Goal: Information Seeking & Learning: Learn about a topic

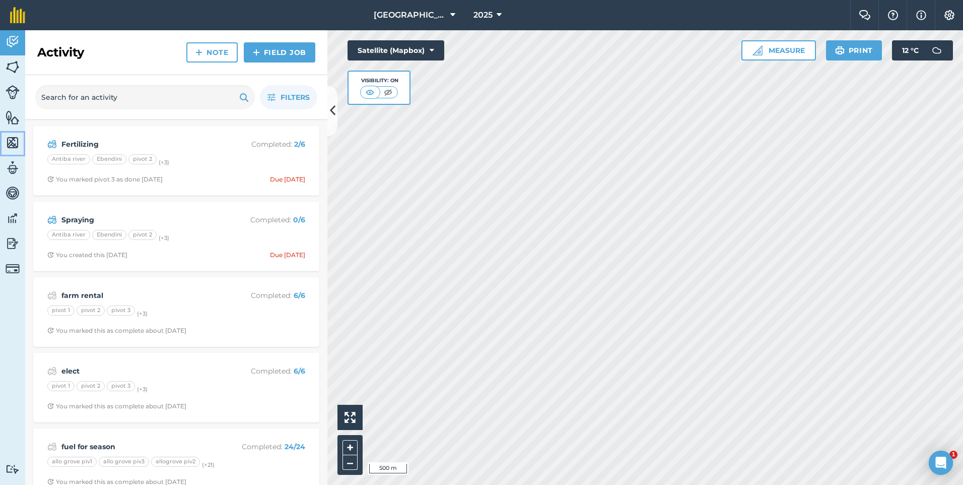
click at [18, 143] on img at bounding box center [13, 142] width 14 height 15
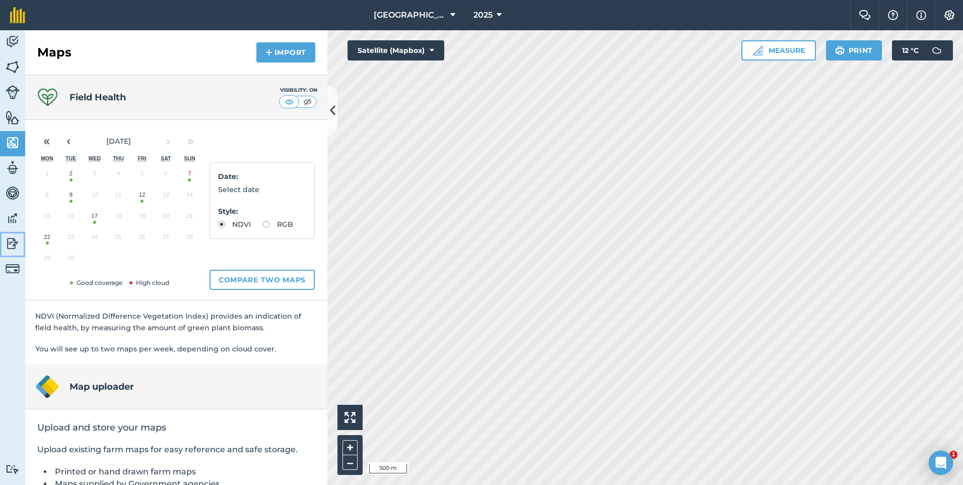
click at [17, 244] on img at bounding box center [13, 243] width 14 height 15
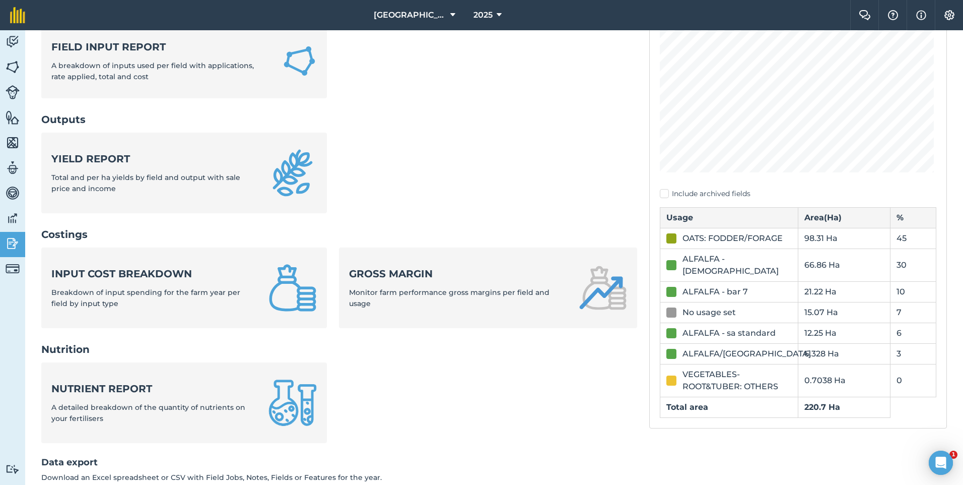
scroll to position [201, 0]
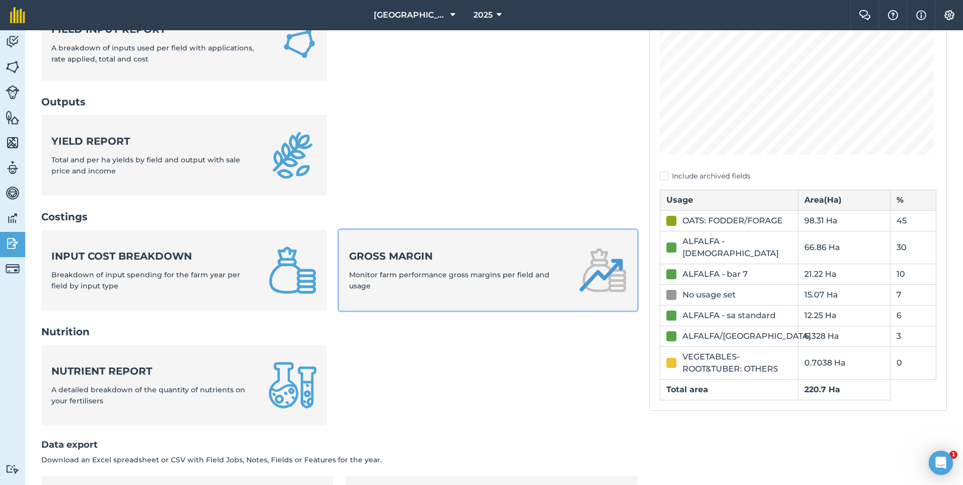
click at [376, 258] on strong "Gross margin" at bounding box center [457, 256] width 217 height 14
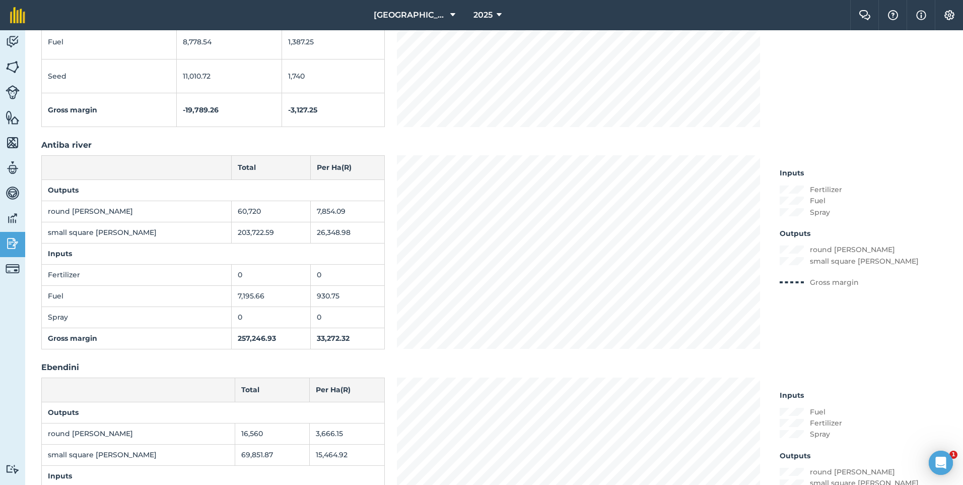
scroll to position [655, 0]
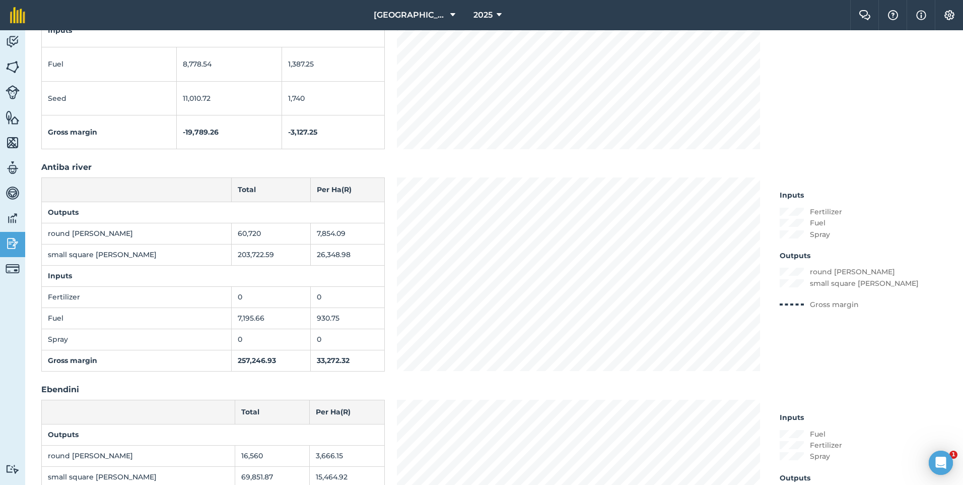
click at [133, 258] on td "small square [PERSON_NAME]" at bounding box center [137, 254] width 190 height 21
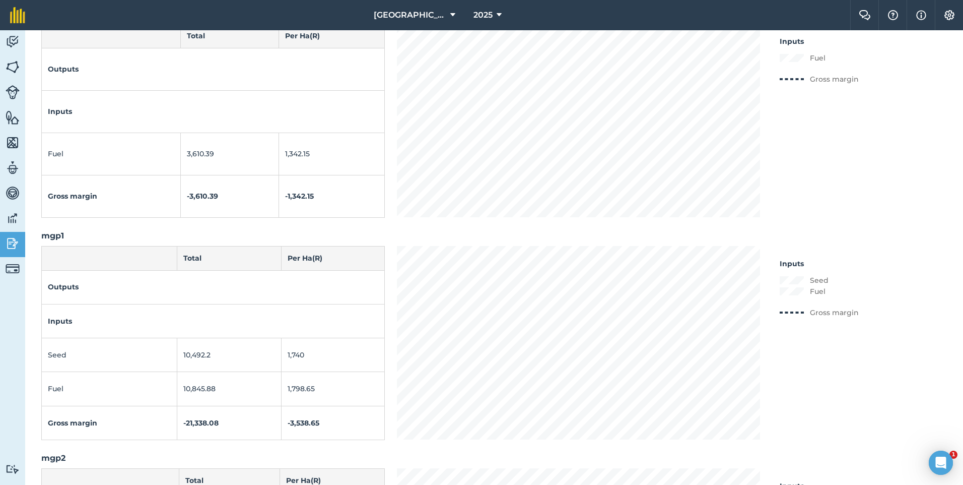
scroll to position [1914, 0]
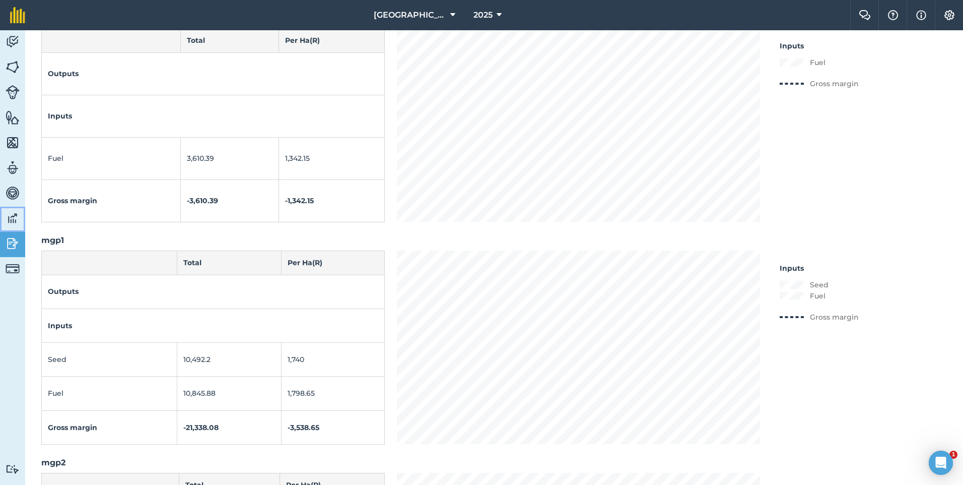
click at [11, 223] on img at bounding box center [13, 218] width 14 height 15
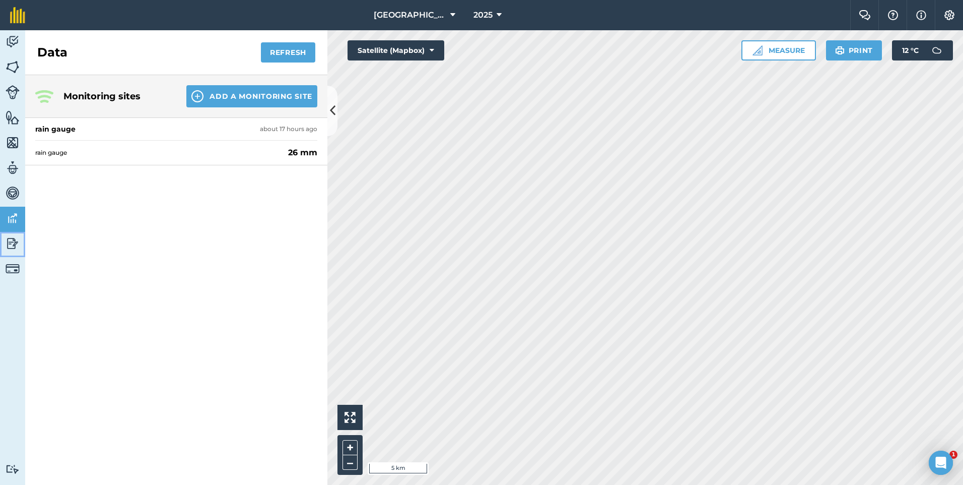
click at [11, 244] on img at bounding box center [13, 243] width 14 height 15
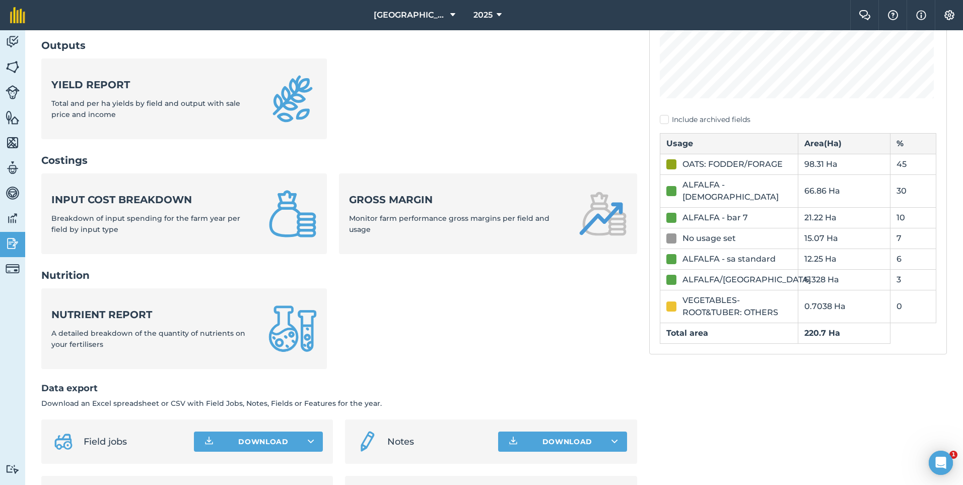
scroll to position [259, 0]
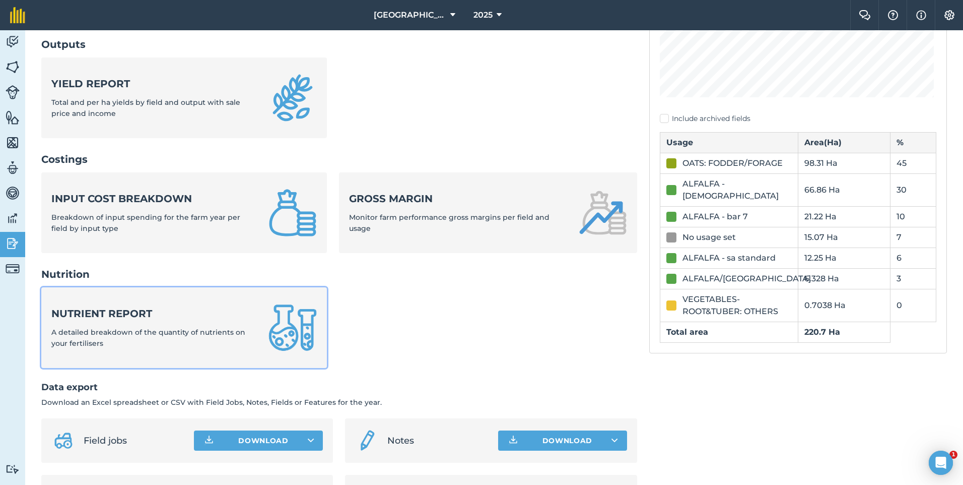
click at [155, 328] on span "A detailed breakdown of the quantity of nutrients on your fertilisers" at bounding box center [148, 337] width 194 height 20
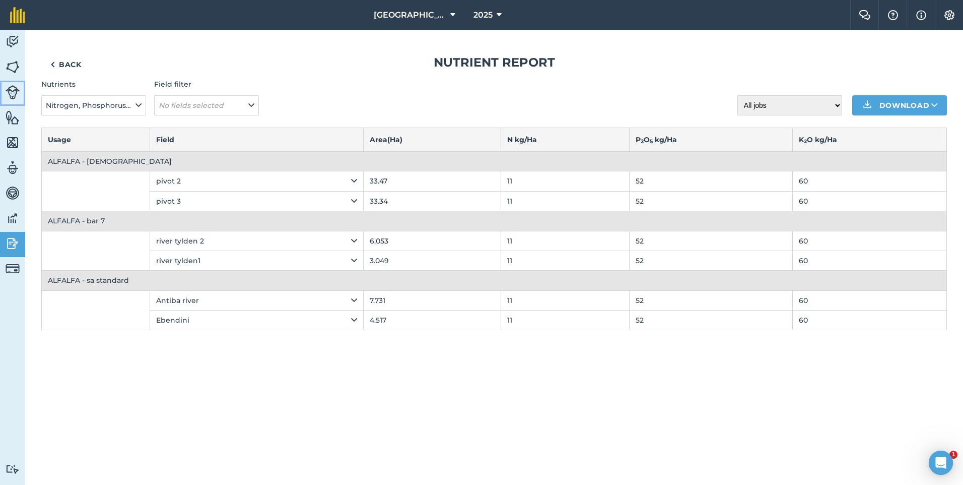
click at [13, 91] on img at bounding box center [13, 92] width 14 height 14
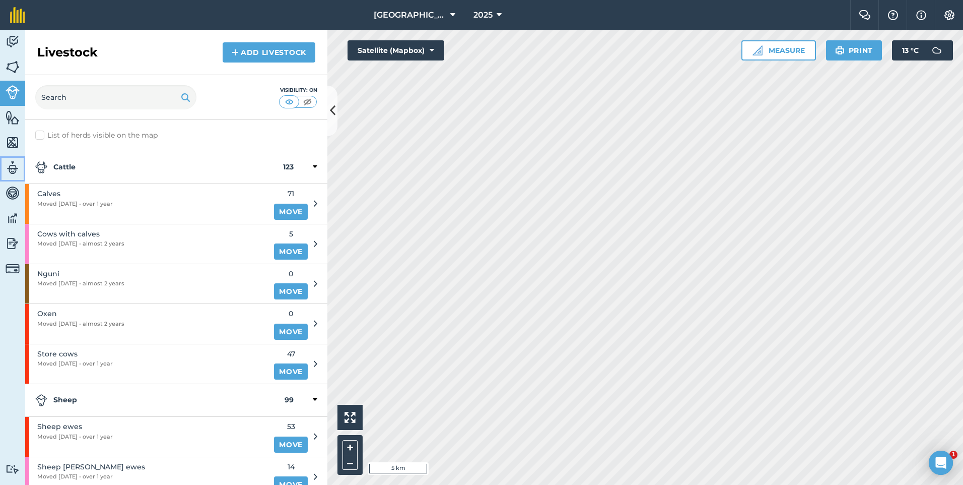
click at [7, 169] on img at bounding box center [13, 167] width 14 height 15
select select "MEMBER"
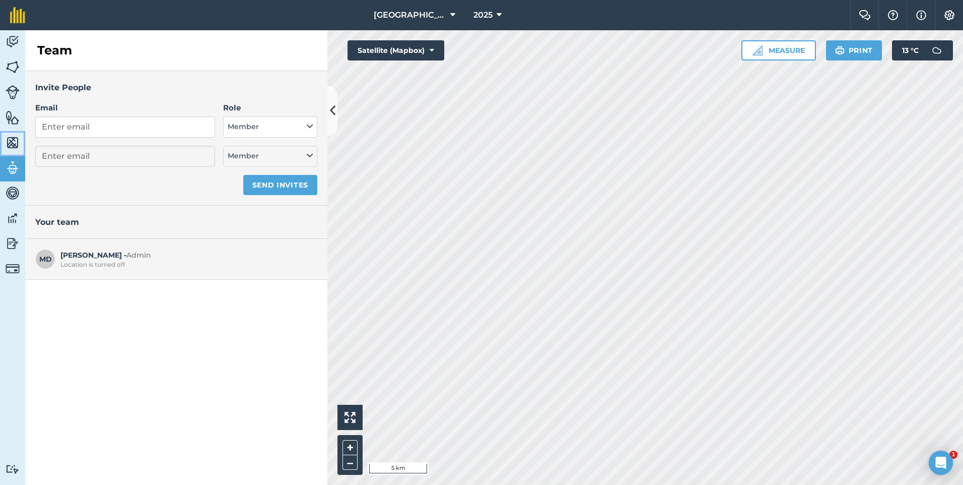
click at [14, 133] on link "Maps" at bounding box center [12, 143] width 25 height 25
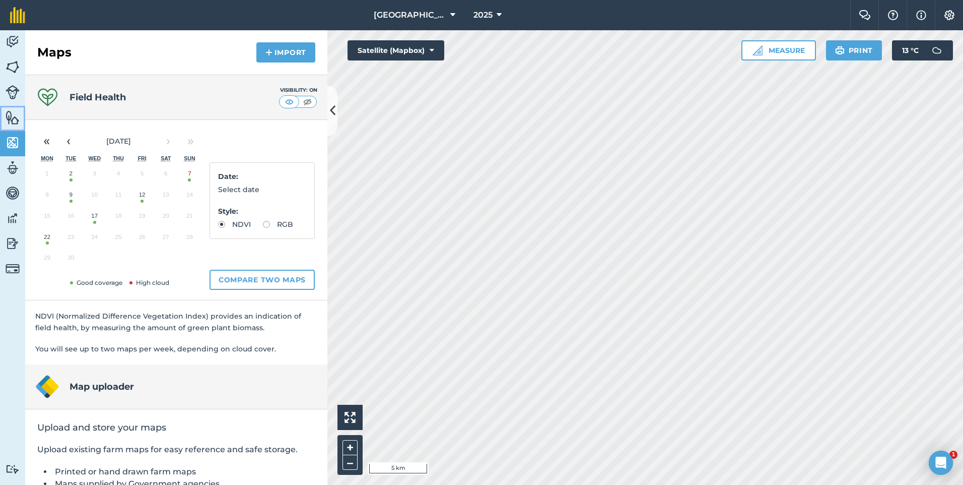
click at [14, 119] on img at bounding box center [13, 117] width 14 height 15
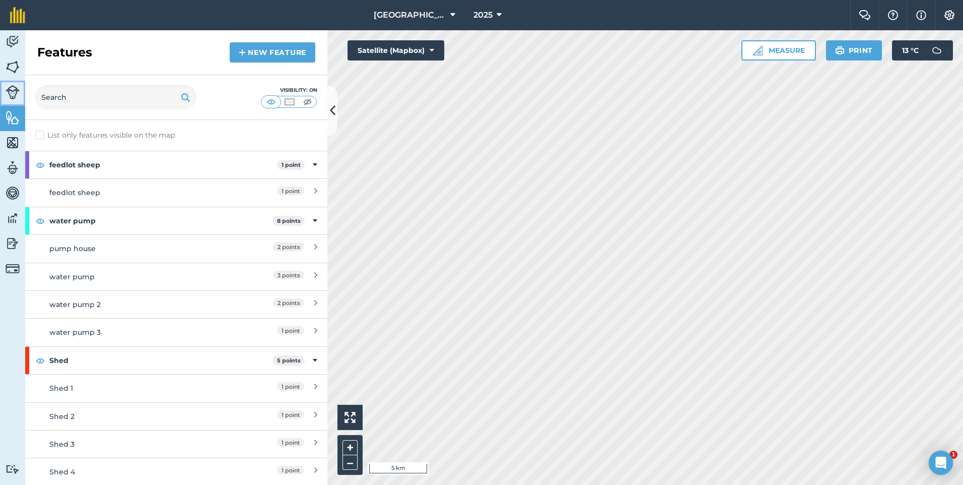
click at [5, 91] on link "Livestock" at bounding box center [12, 93] width 25 height 25
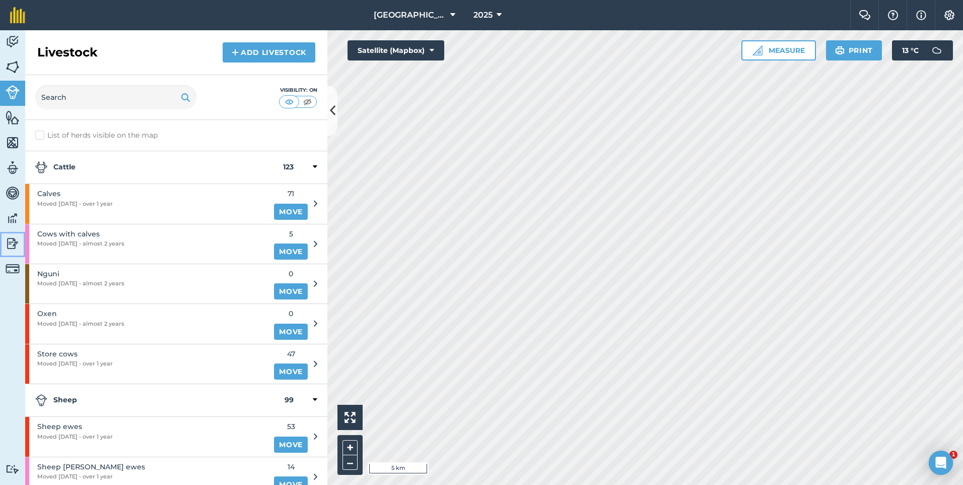
click at [6, 238] on img at bounding box center [13, 243] width 14 height 15
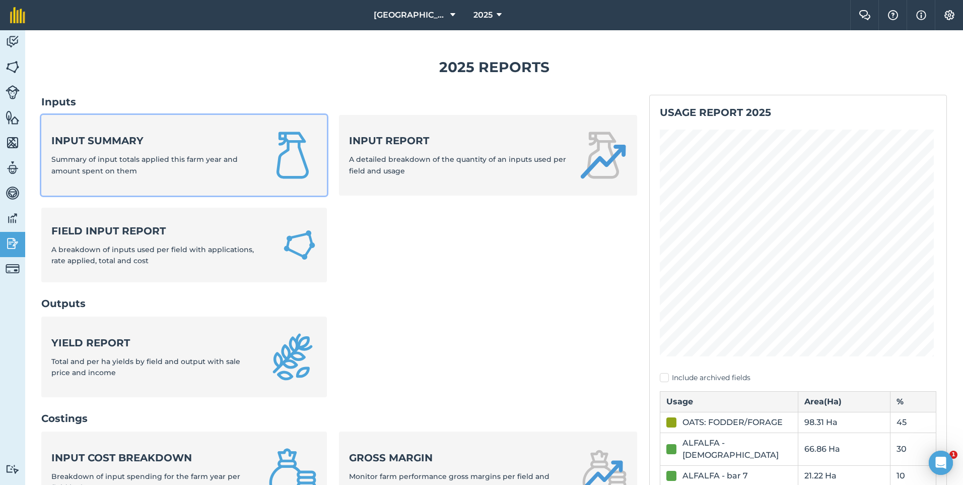
click at [159, 172] on div "Input summary Summary of input totals applied this farm year and amount spent o…" at bounding box center [153, 154] width 205 height 43
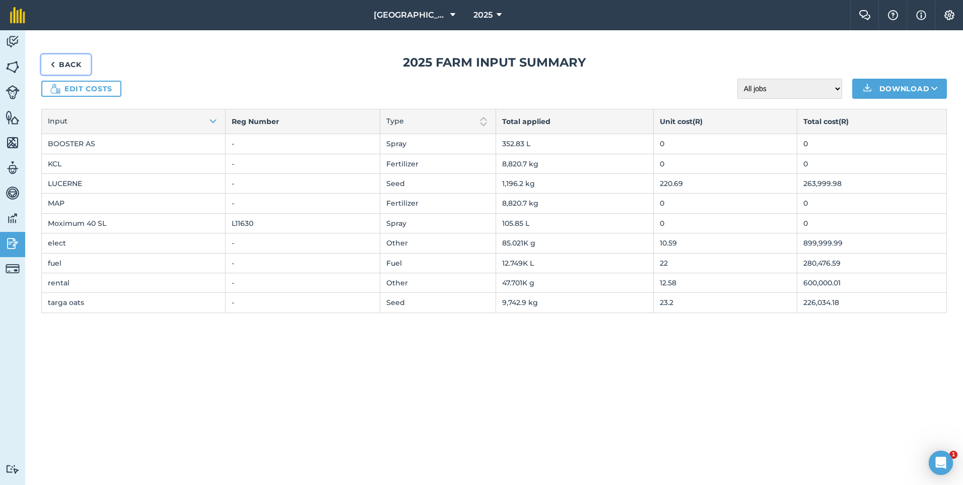
click at [63, 63] on link "Back" at bounding box center [65, 64] width 49 height 20
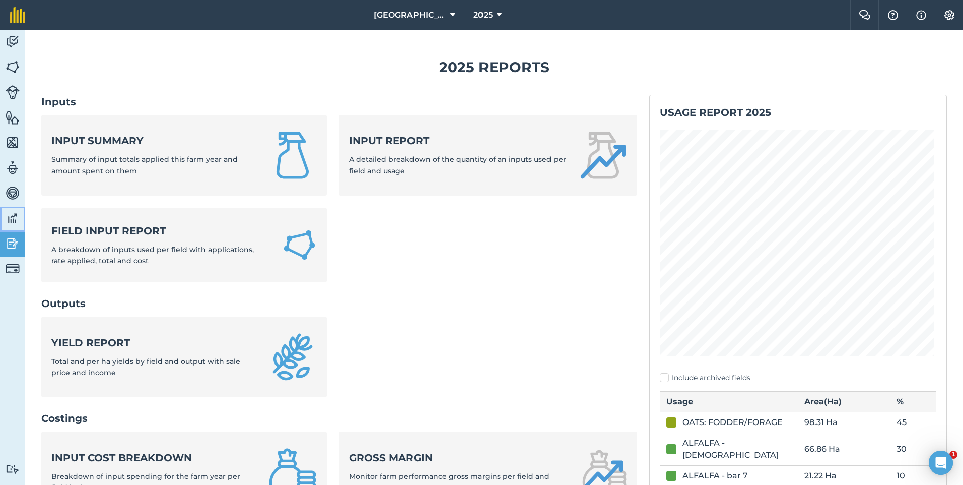
click at [14, 221] on img at bounding box center [13, 218] width 14 height 15
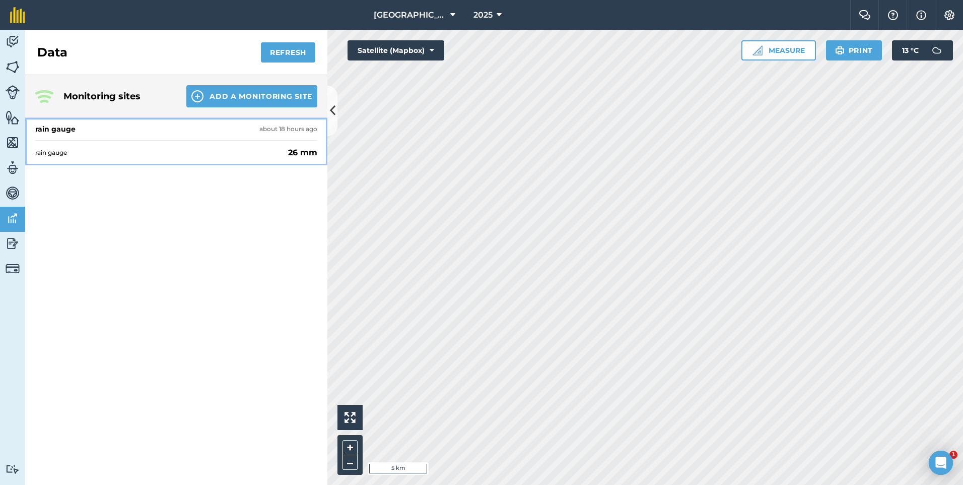
click at [287, 149] on div "rain gauge 26 mm" at bounding box center [176, 152] width 282 height 25
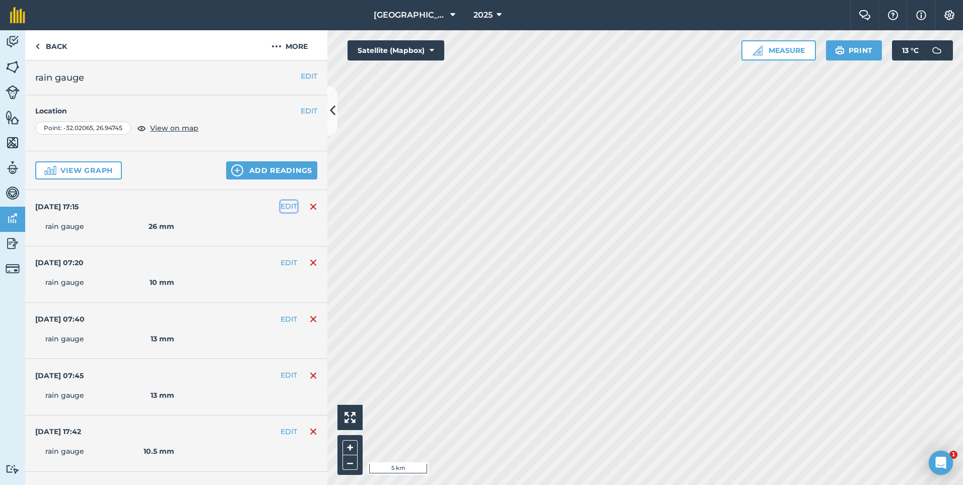
click at [285, 209] on button "EDIT" at bounding box center [289, 205] width 17 height 11
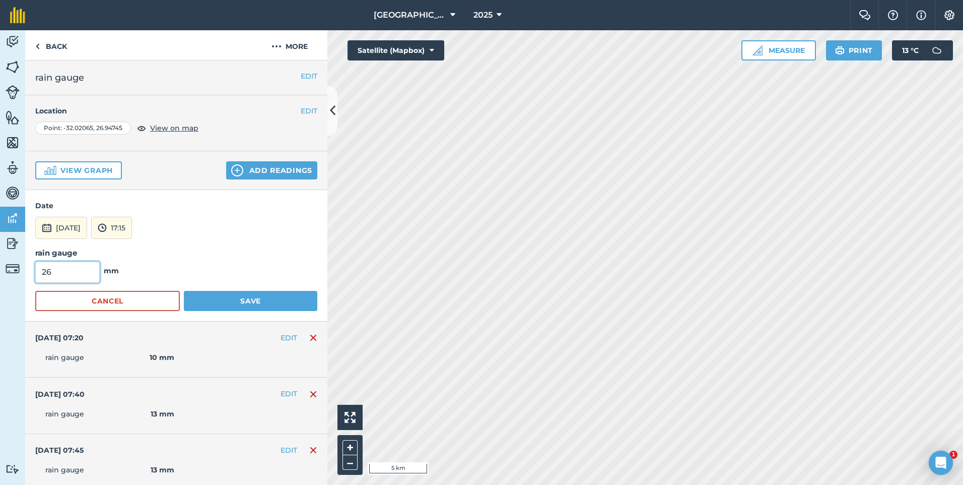
click at [46, 272] on input "26" at bounding box center [67, 271] width 64 height 21
drag, startPoint x: 41, startPoint y: 269, endPoint x: 47, endPoint y: 271, distance: 6.4
click at [47, 271] on input "26" at bounding box center [67, 271] width 64 height 21
type input "16"
click at [223, 300] on button "Save" at bounding box center [250, 301] width 133 height 20
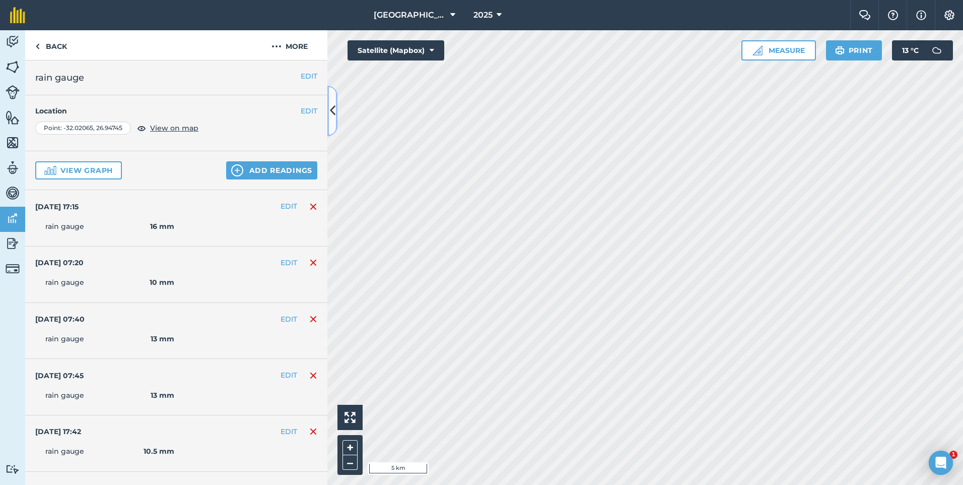
click at [334, 108] on icon at bounding box center [333, 111] width 6 height 18
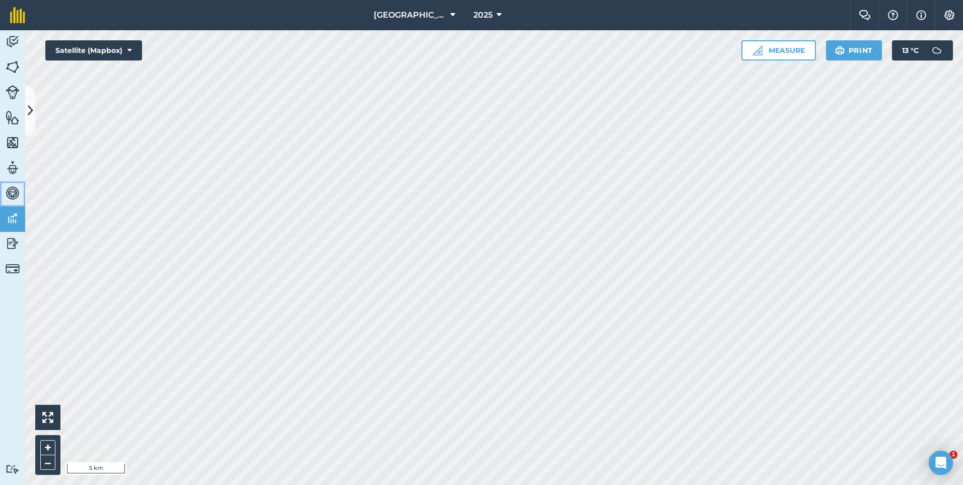
click at [13, 193] on img at bounding box center [13, 192] width 14 height 15
click at [14, 243] on img at bounding box center [13, 243] width 14 height 15
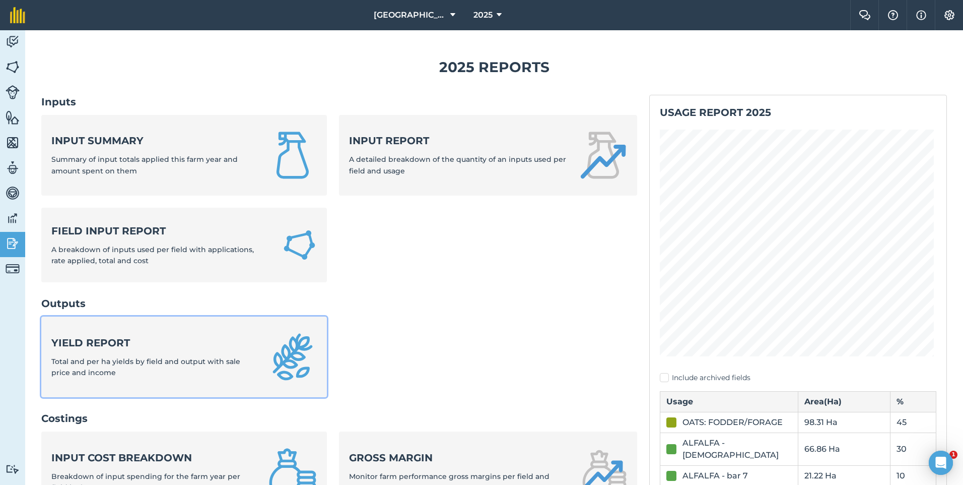
click at [128, 343] on strong "Yield report" at bounding box center [153, 342] width 205 height 14
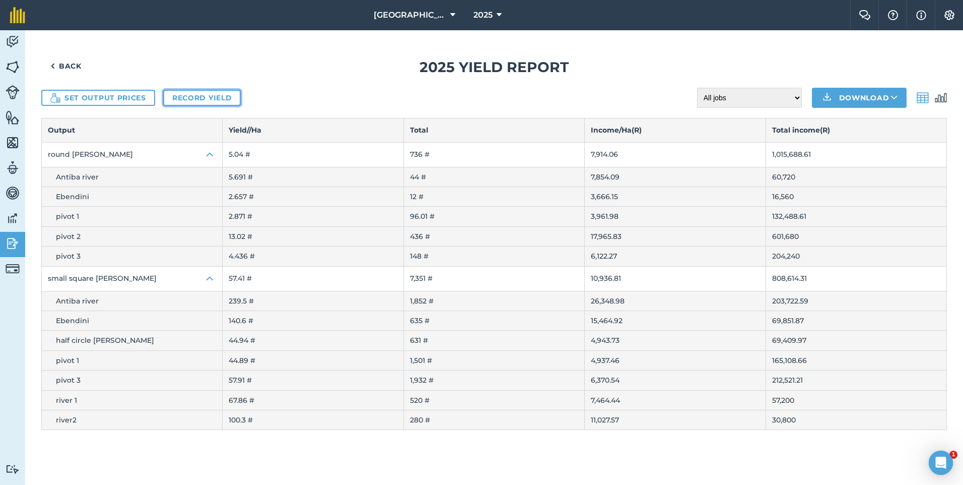
click at [172, 102] on link "Record yield" at bounding box center [202, 98] width 78 height 16
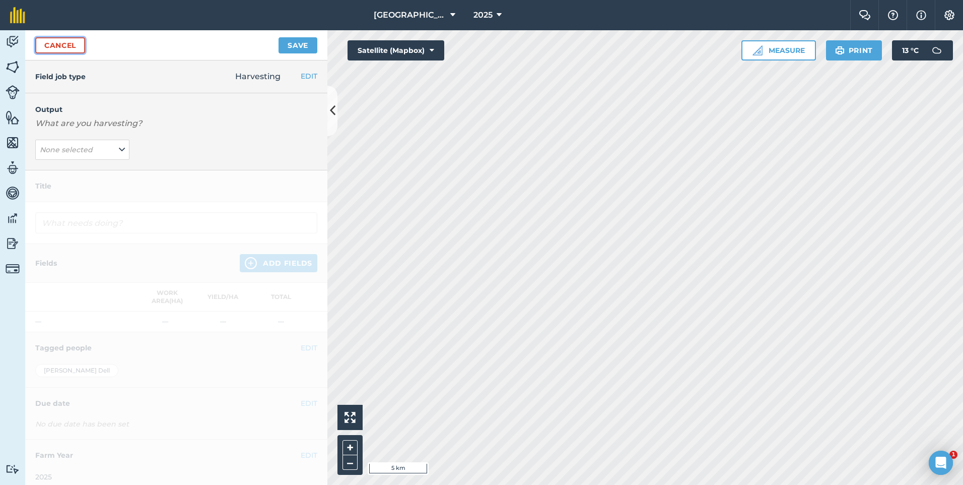
click at [58, 42] on link "Cancel" at bounding box center [60, 45] width 50 height 16
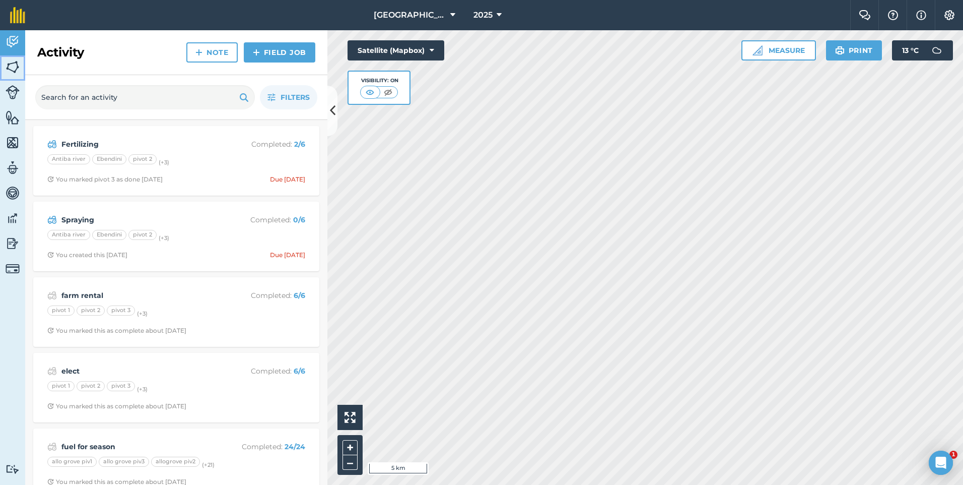
click at [15, 59] on img at bounding box center [13, 66] width 14 height 15
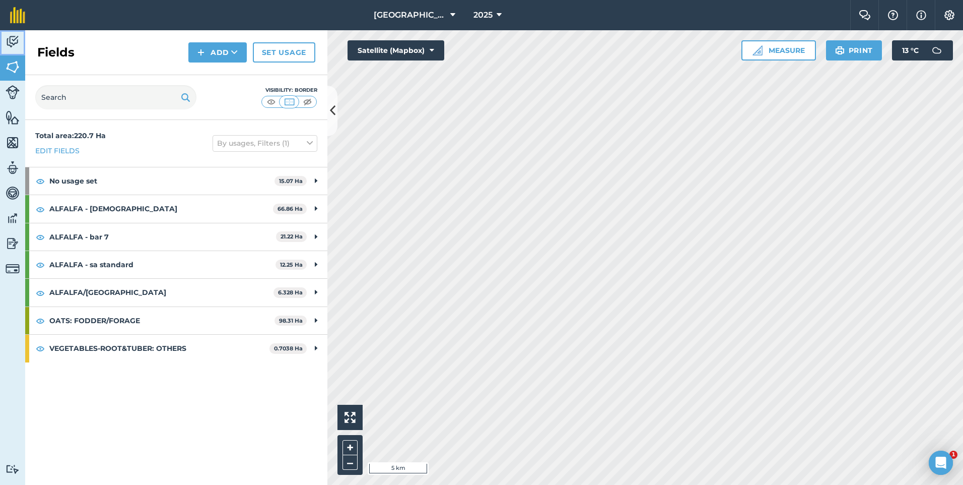
click at [11, 49] on img at bounding box center [13, 41] width 14 height 15
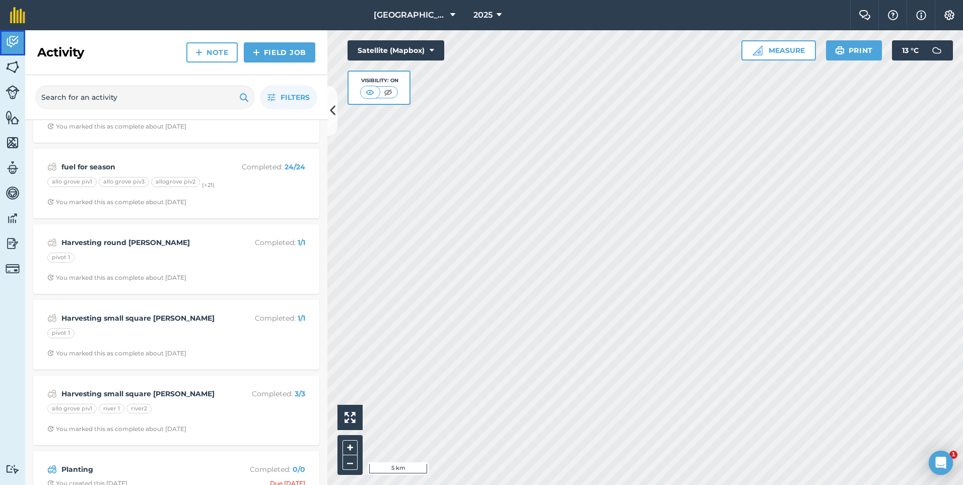
scroll to position [302, 0]
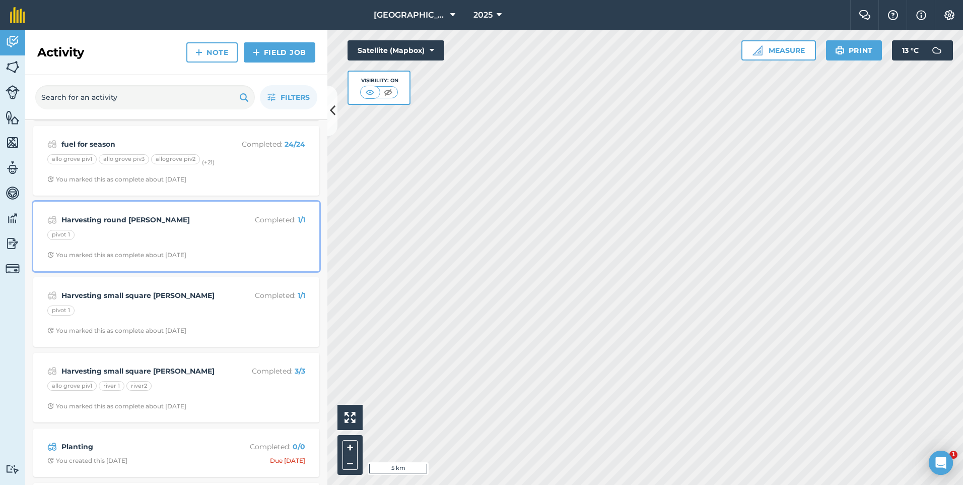
click at [150, 242] on div "pivot 1" at bounding box center [176, 236] width 258 height 13
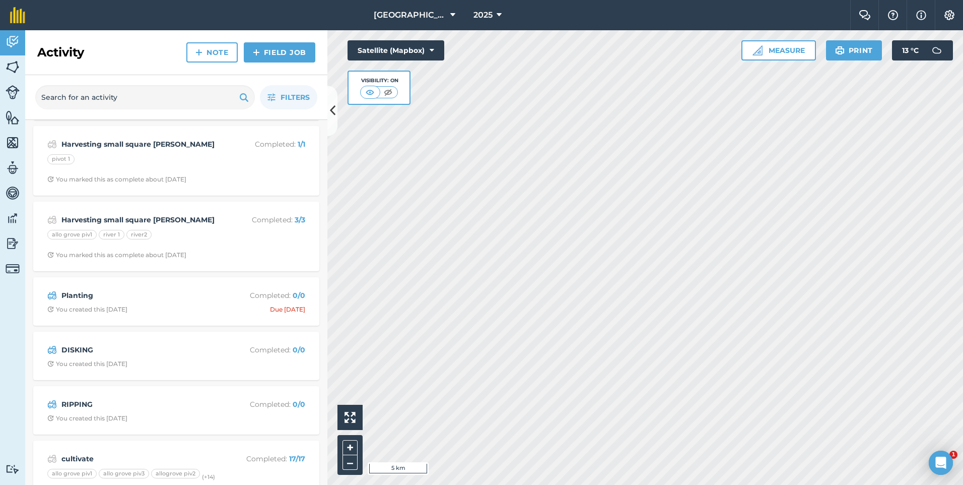
scroll to position [504, 0]
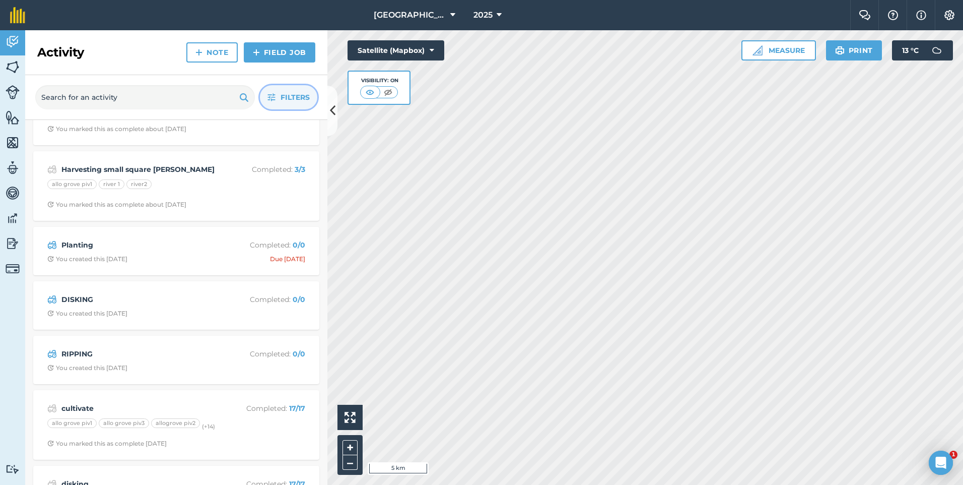
click at [296, 97] on span "Filters" at bounding box center [295, 97] width 29 height 11
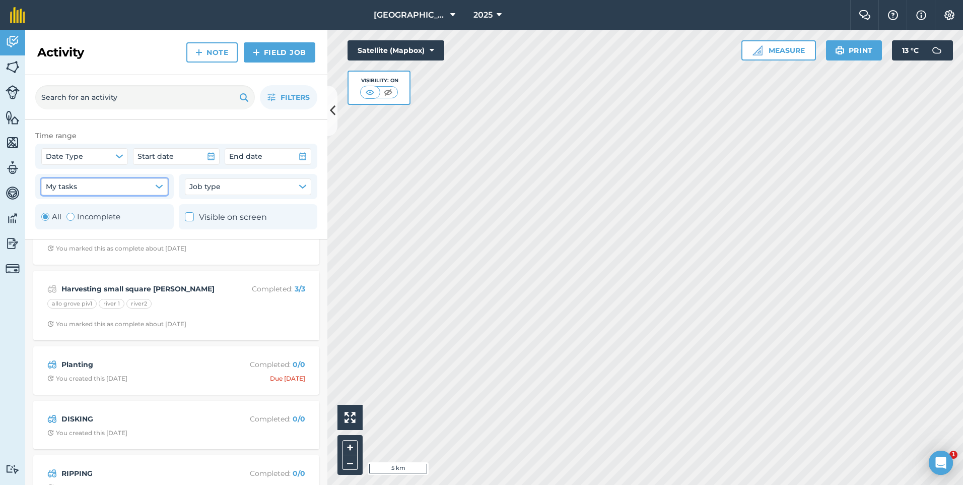
click at [156, 188] on icon "button" at bounding box center [159, 186] width 8 height 8
click at [220, 183] on span "Job type" at bounding box center [204, 186] width 31 height 11
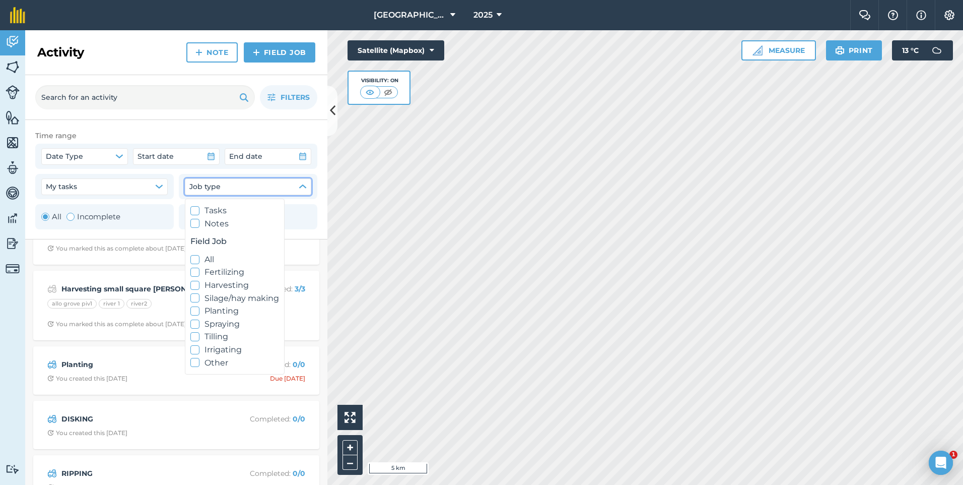
click at [196, 283] on icon at bounding box center [195, 285] width 7 height 7
checkbox input "true"
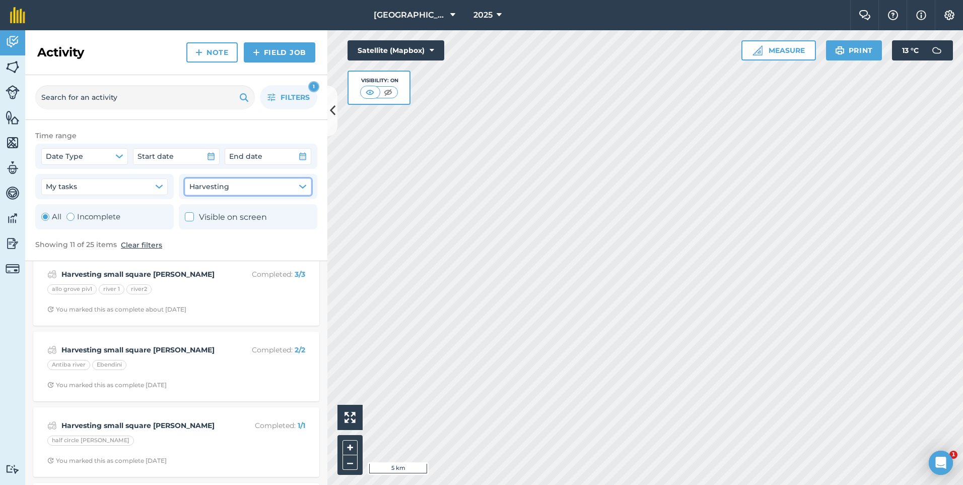
scroll to position [126, 0]
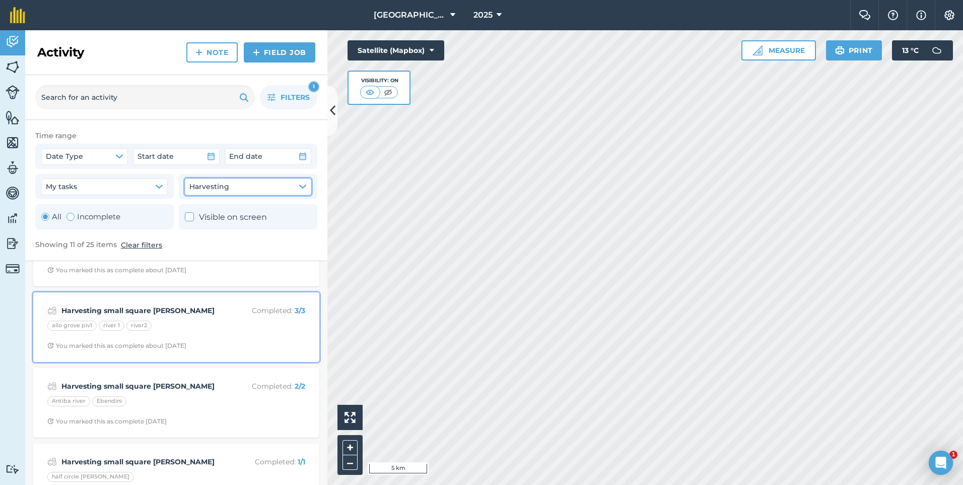
click at [94, 347] on div "You marked this as complete about [DATE]" at bounding box center [116, 345] width 139 height 8
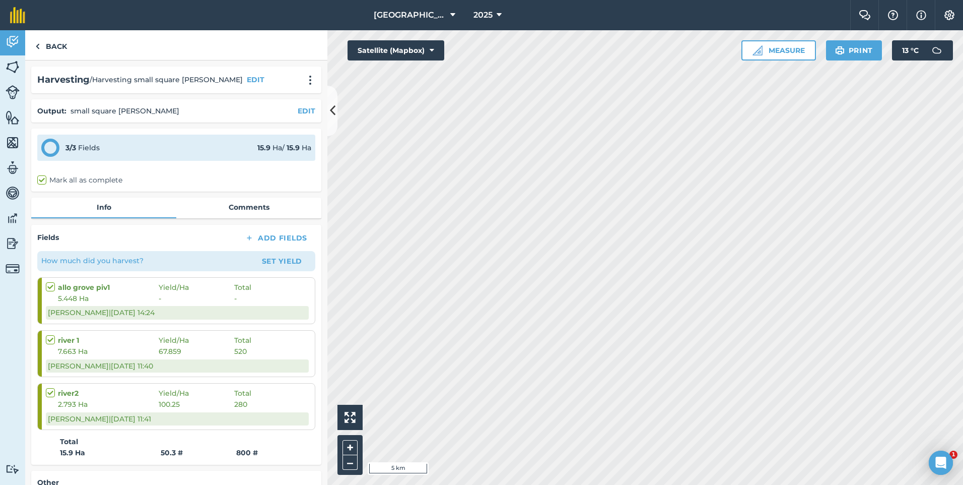
scroll to position [50, 0]
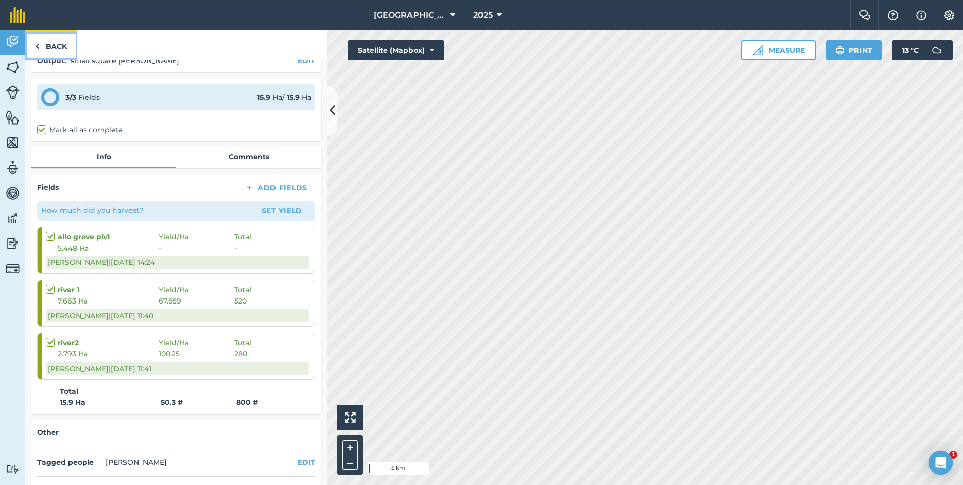
click at [57, 45] on link "Back" at bounding box center [51, 45] width 52 height 30
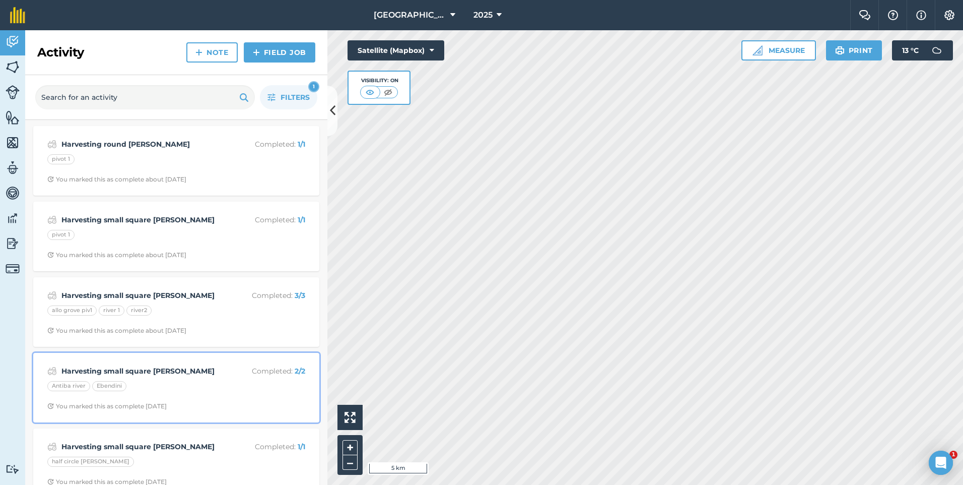
click at [147, 376] on strong "Harvesting small square [PERSON_NAME]" at bounding box center [141, 370] width 160 height 11
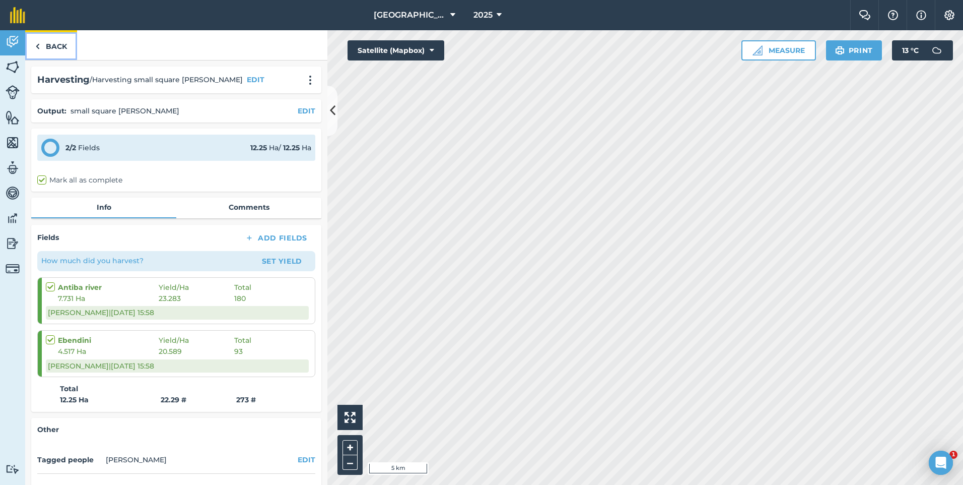
click at [48, 48] on link "Back" at bounding box center [51, 45] width 52 height 30
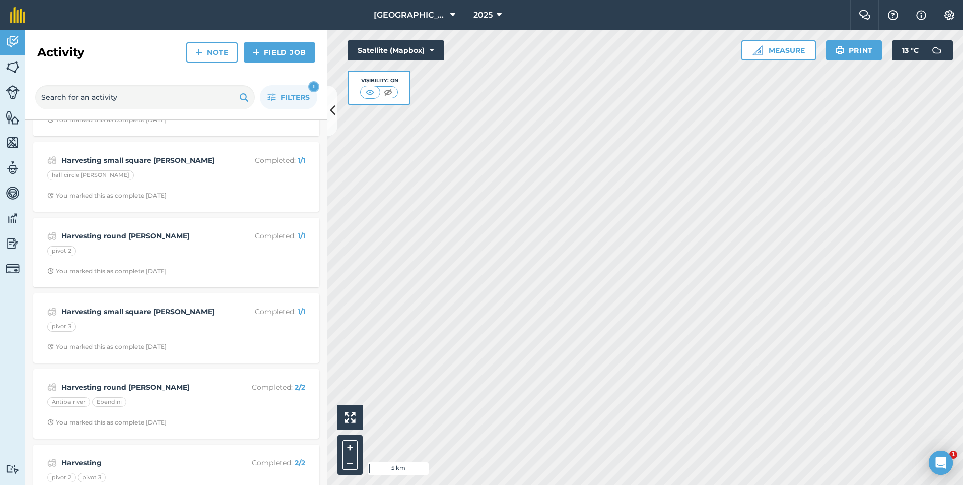
scroll to position [302, 0]
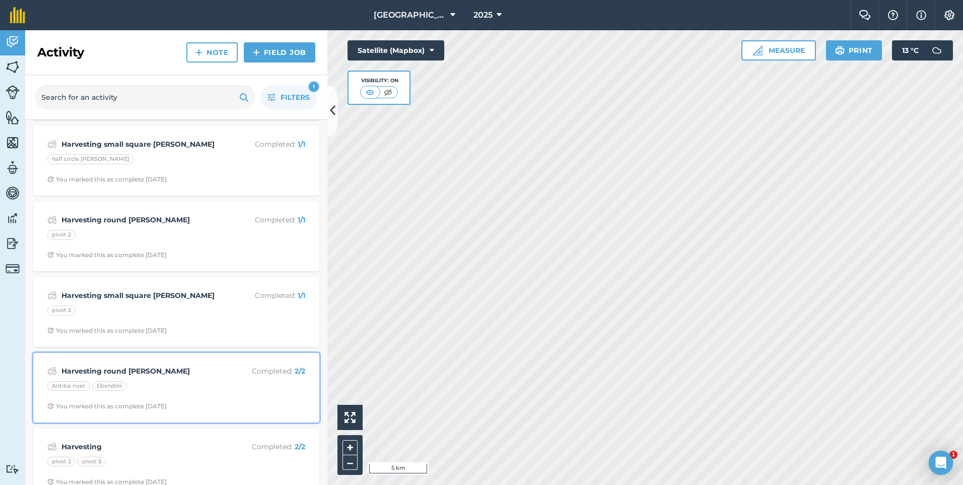
click at [177, 389] on div "Antiba river Ebendini" at bounding box center [176, 387] width 258 height 13
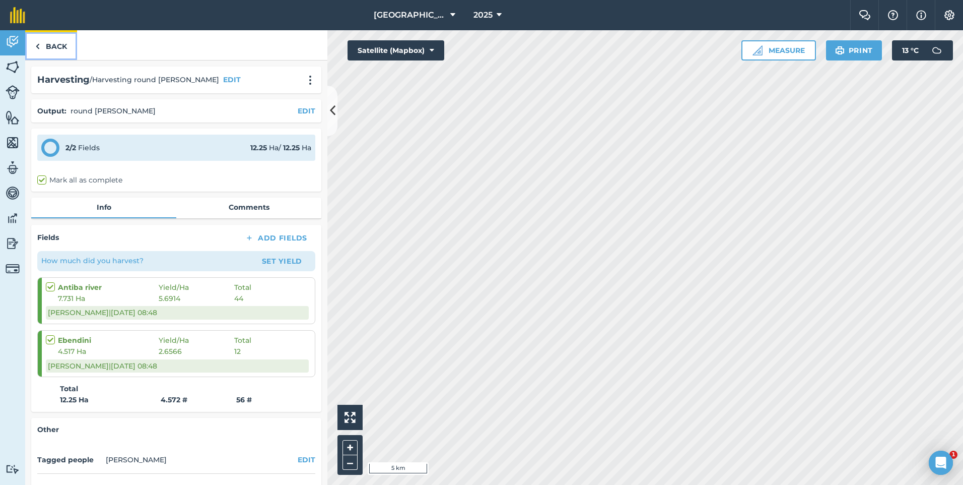
click at [54, 44] on link "Back" at bounding box center [51, 45] width 52 height 30
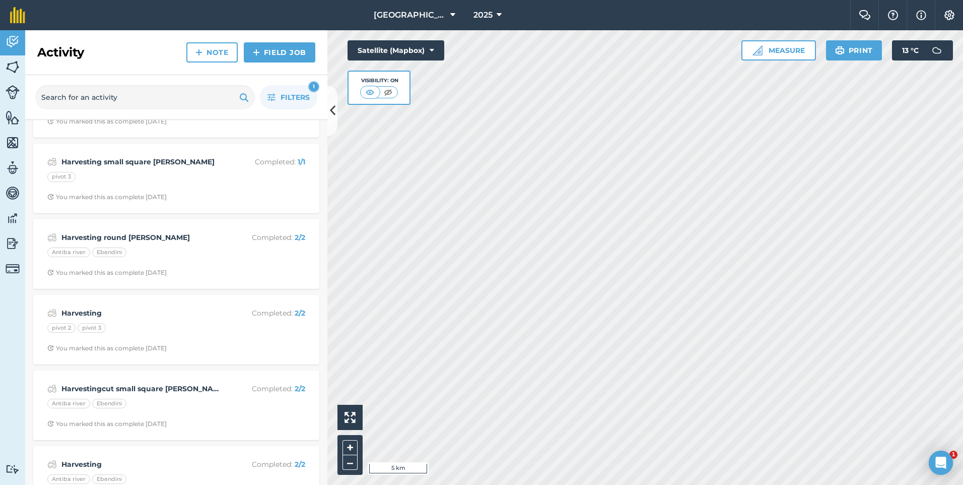
scroll to position [453, 0]
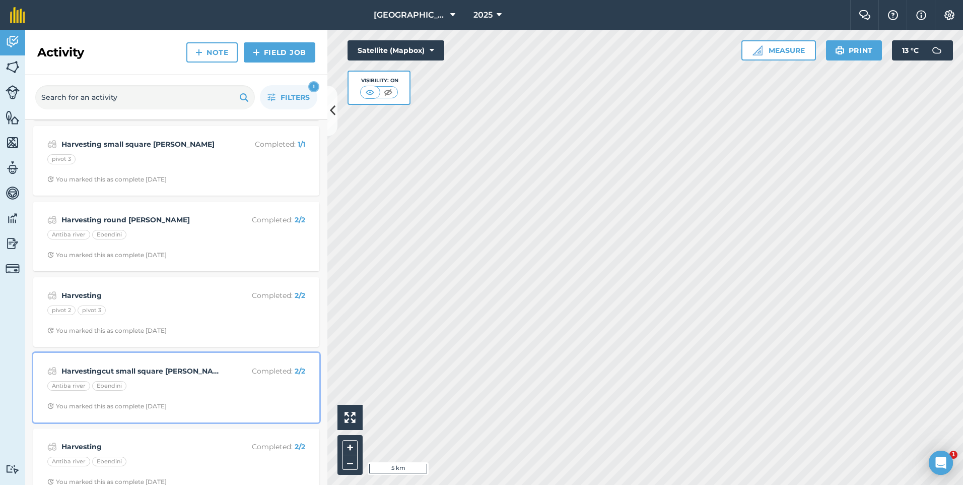
click at [147, 387] on div "Antiba river Ebendini" at bounding box center [176, 387] width 258 height 13
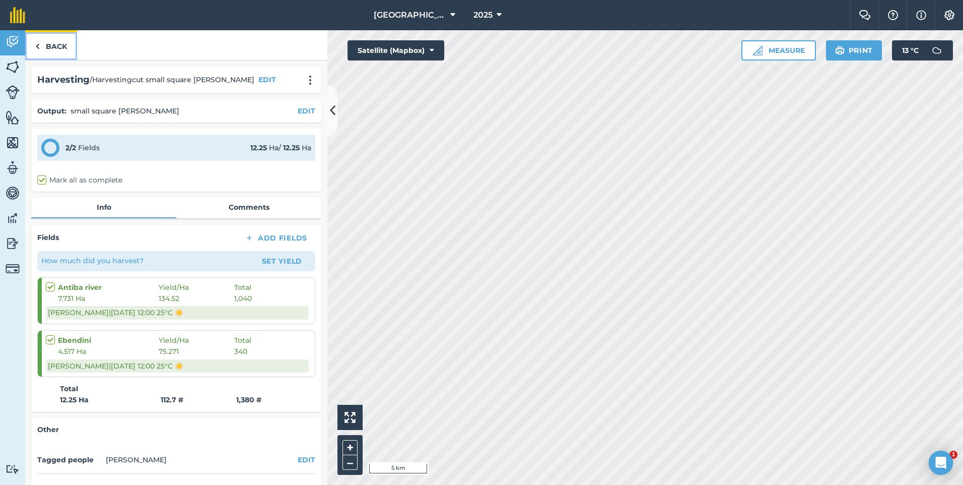
click at [51, 42] on link "Back" at bounding box center [51, 45] width 52 height 30
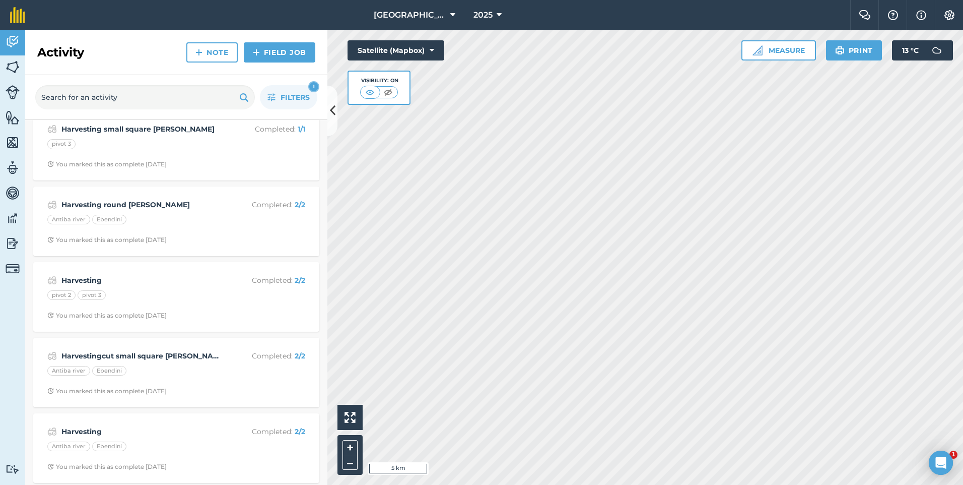
scroll to position [472, 0]
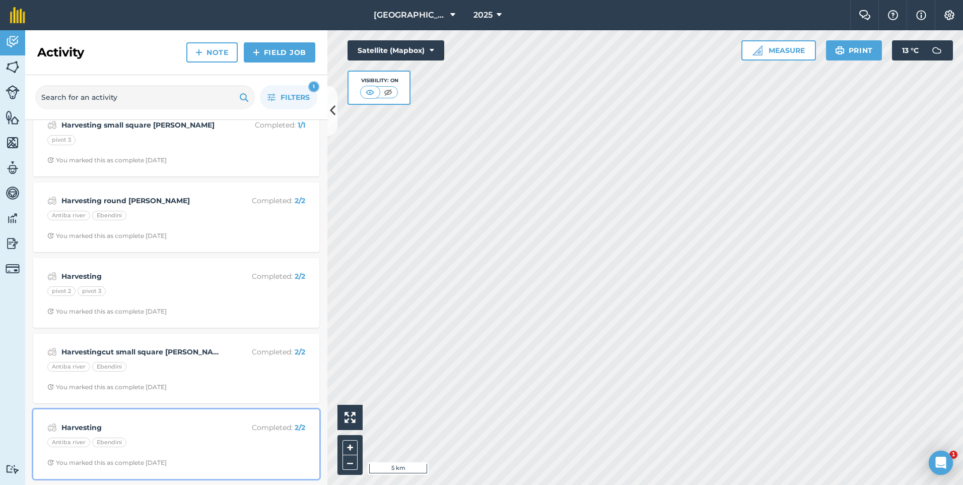
click at [139, 428] on strong "Harvesting" at bounding box center [141, 427] width 160 height 11
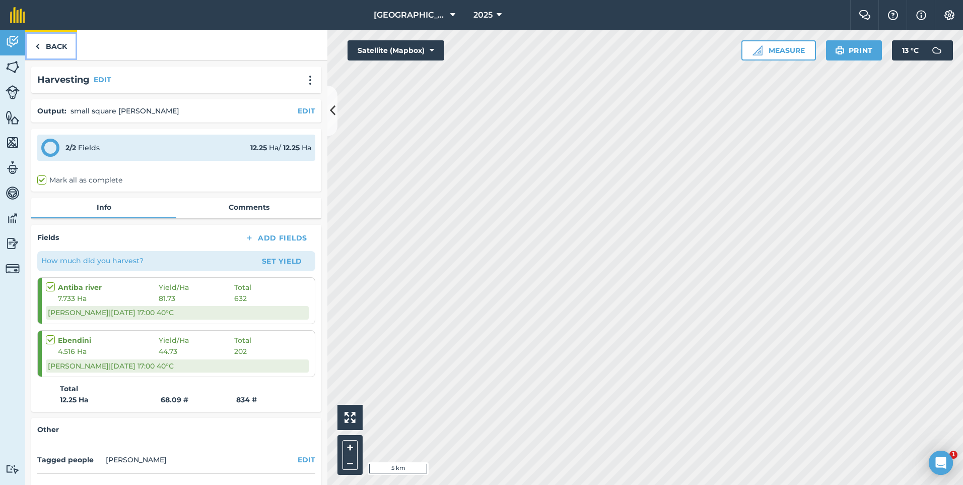
click at [67, 47] on link "Back" at bounding box center [51, 45] width 52 height 30
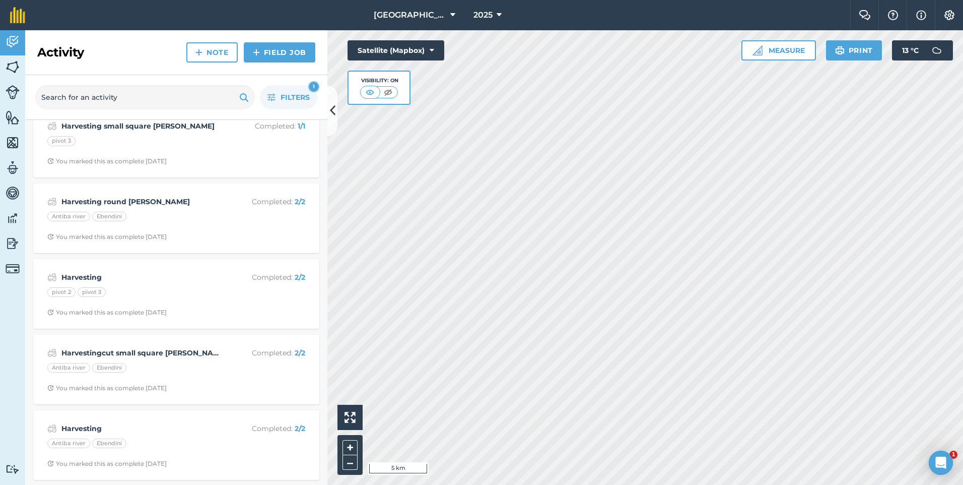
scroll to position [472, 0]
click at [208, 391] on div "Harvestingcut small square [PERSON_NAME] Completed : 2 / 2 Antiba river Ebendin…" at bounding box center [176, 367] width 274 height 57
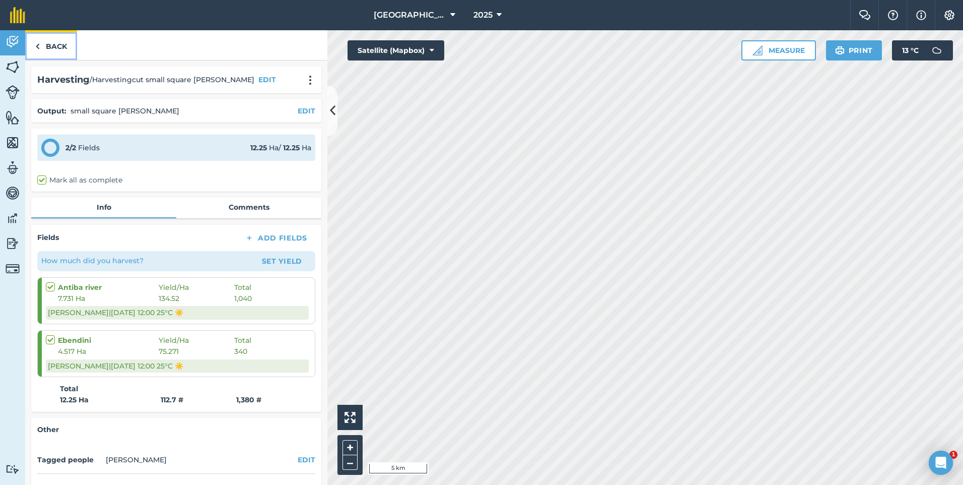
click at [50, 52] on link "Back" at bounding box center [51, 45] width 52 height 30
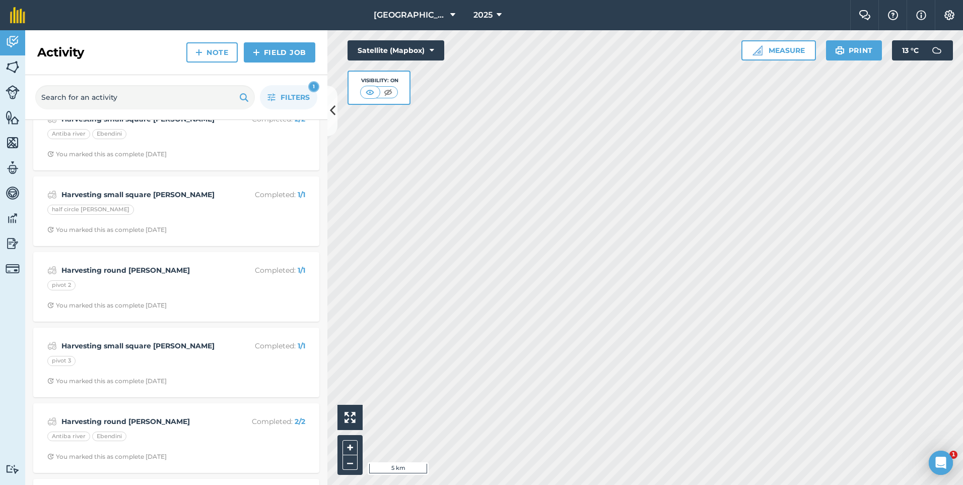
scroll to position [472, 0]
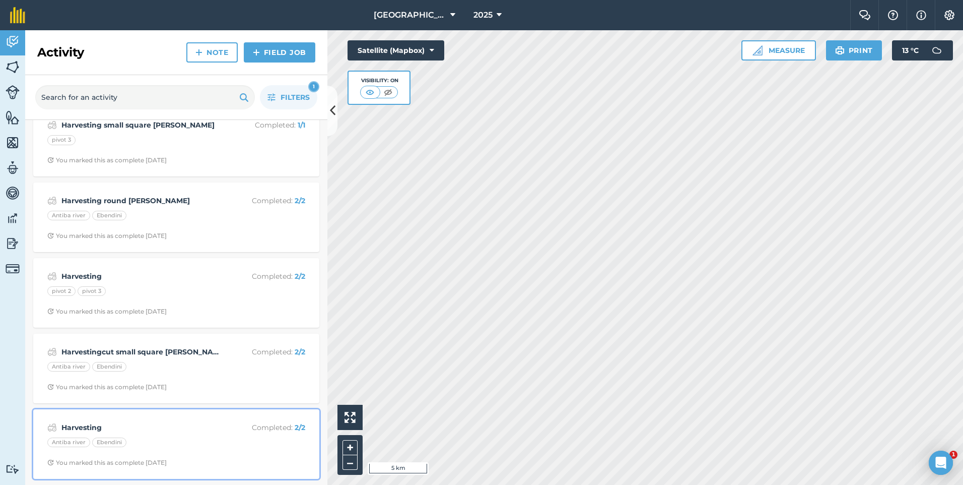
click at [162, 438] on div "Antiba river Ebendini" at bounding box center [176, 443] width 258 height 13
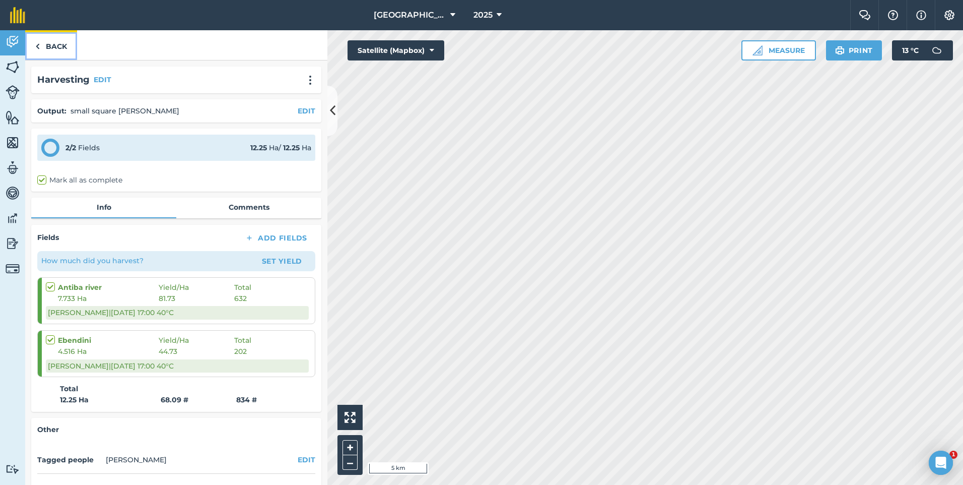
click at [54, 42] on link "Back" at bounding box center [51, 45] width 52 height 30
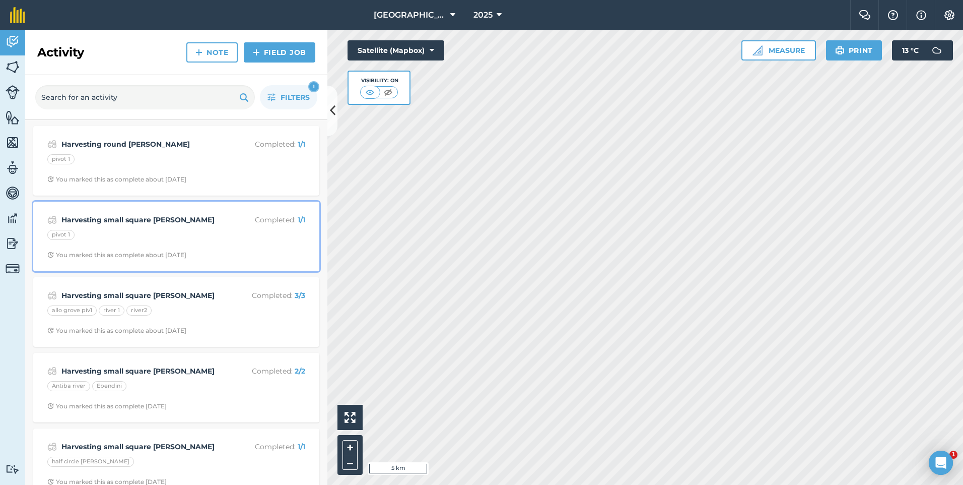
click at [175, 243] on div "Harvesting small square [PERSON_NAME] Completed : 1 / 1 pivot 1 You marked this…" at bounding box center [176, 236] width 274 height 57
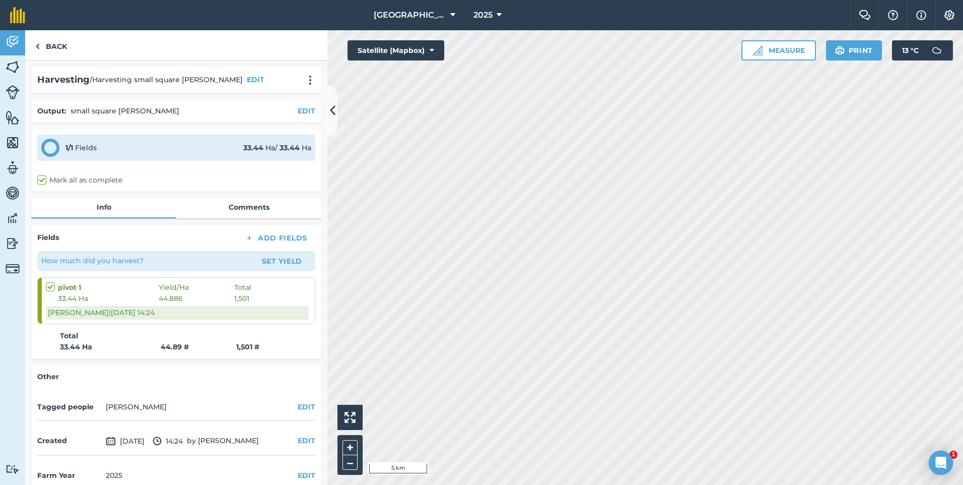
scroll to position [17, 0]
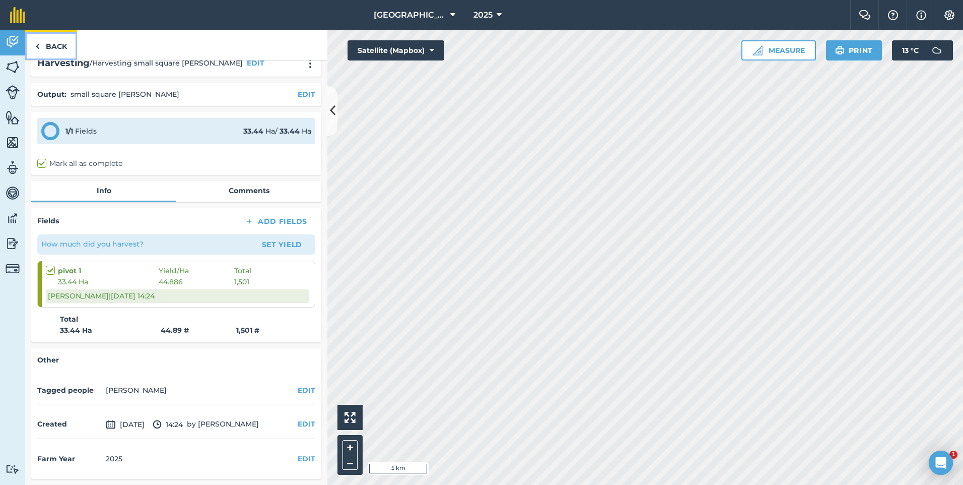
click at [63, 48] on link "Back" at bounding box center [51, 45] width 52 height 30
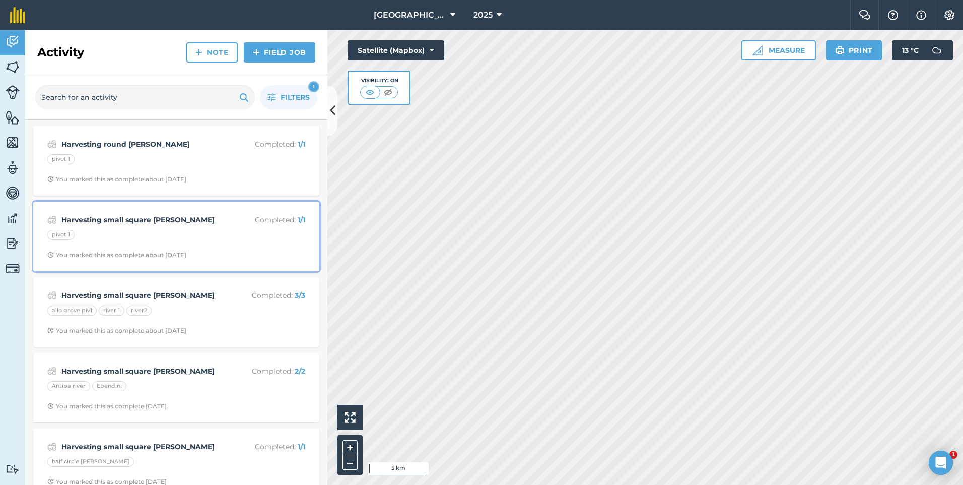
click at [186, 225] on strong "Harvesting small square [PERSON_NAME]" at bounding box center [141, 219] width 160 height 11
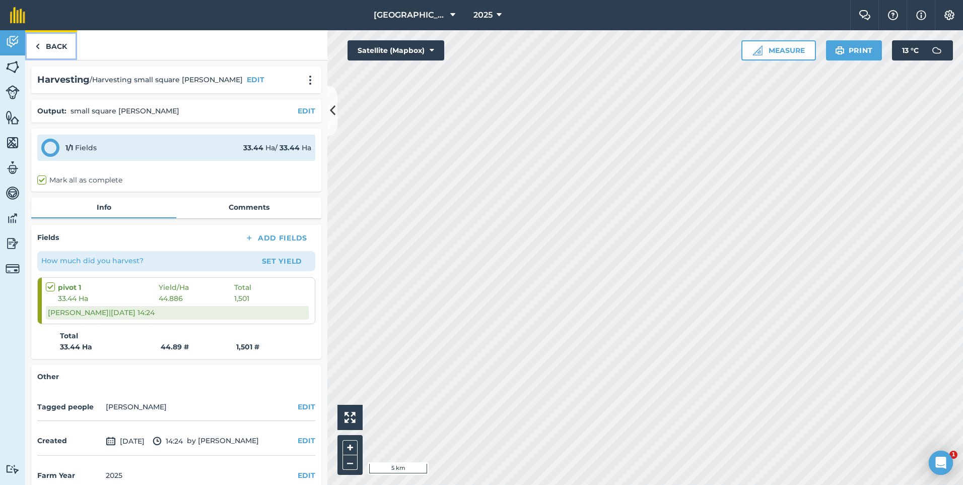
click at [53, 48] on link "Back" at bounding box center [51, 45] width 52 height 30
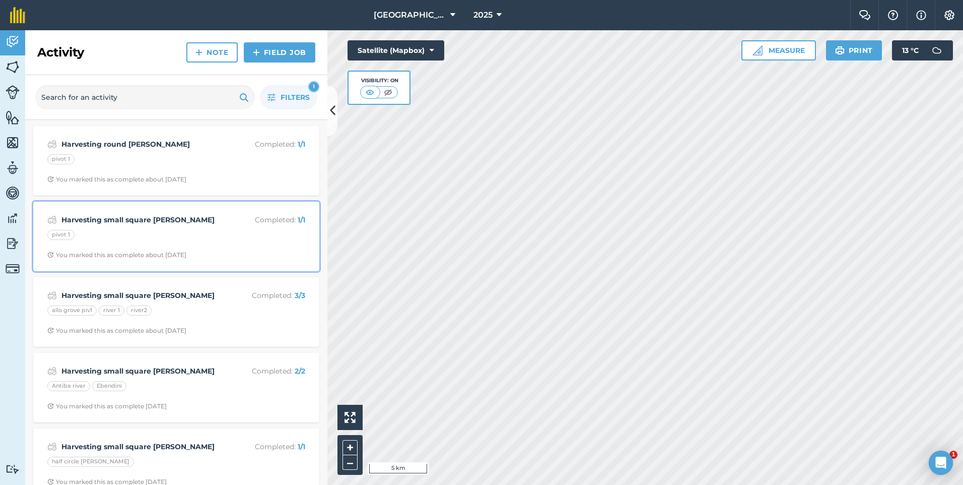
click at [133, 232] on div "pivot 1" at bounding box center [176, 236] width 258 height 13
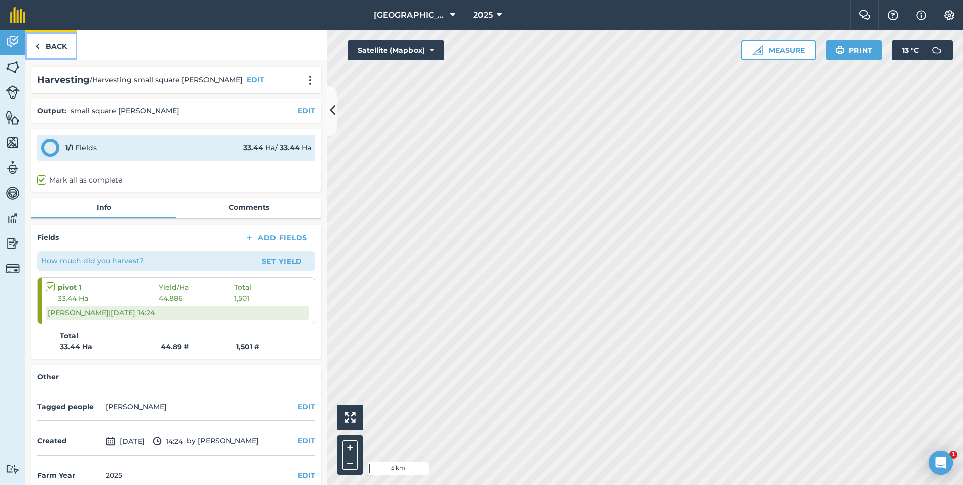
click at [49, 52] on link "Back" at bounding box center [51, 45] width 52 height 30
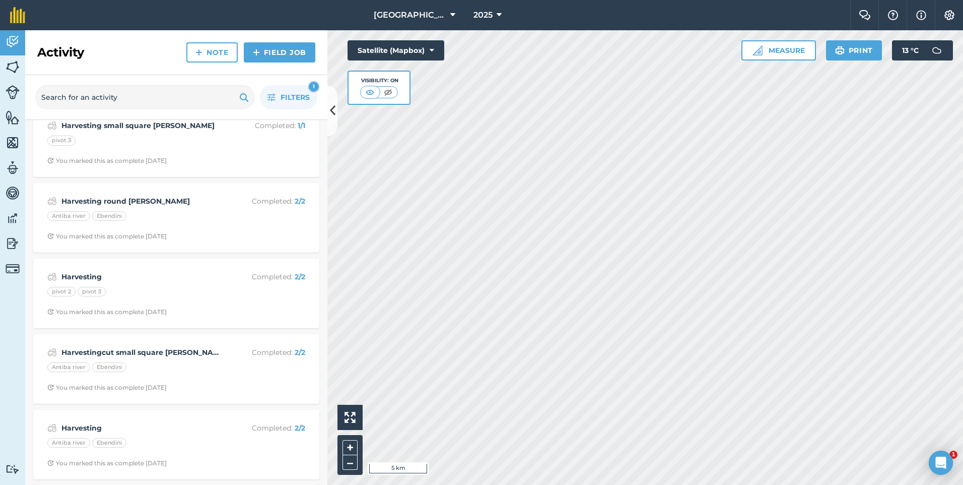
scroll to position [472, 0]
click at [476, 14] on span "2025" at bounding box center [482, 15] width 19 height 12
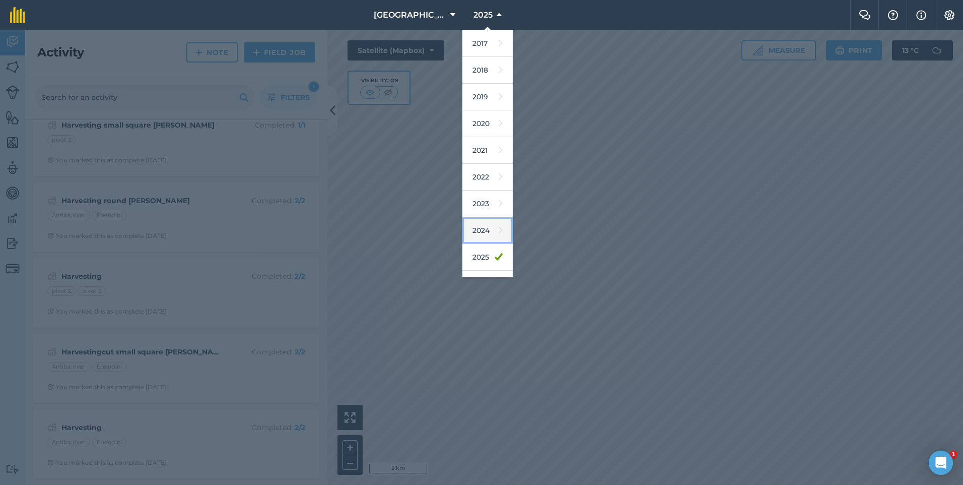
click at [488, 238] on link "2024" at bounding box center [487, 230] width 50 height 27
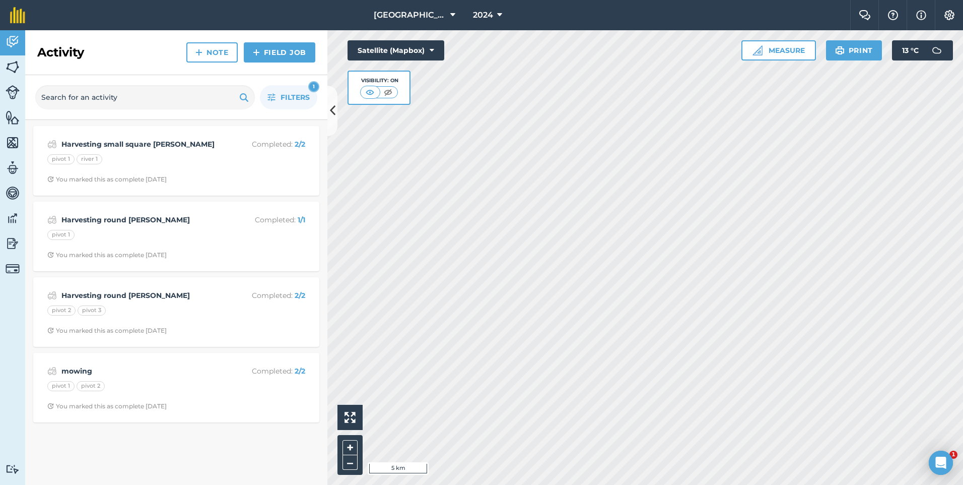
scroll to position [0, 0]
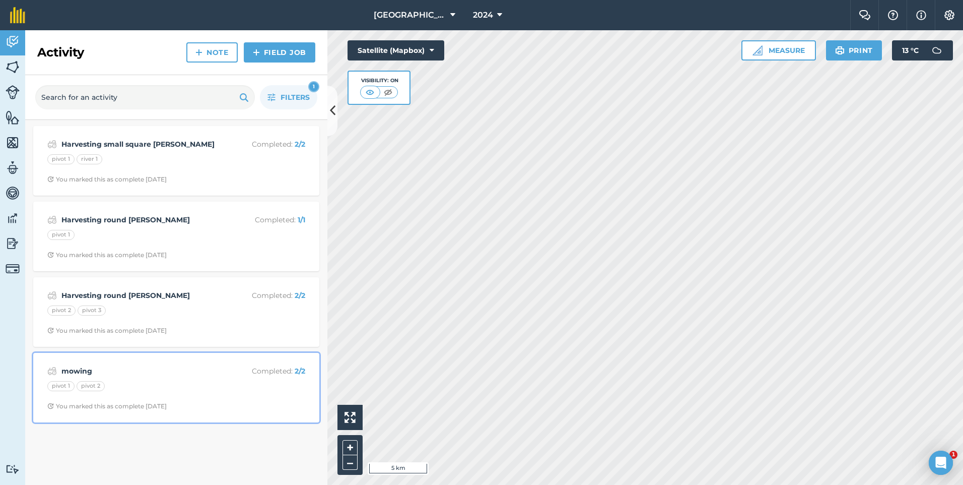
click at [134, 375] on strong "mowing" at bounding box center [141, 370] width 160 height 11
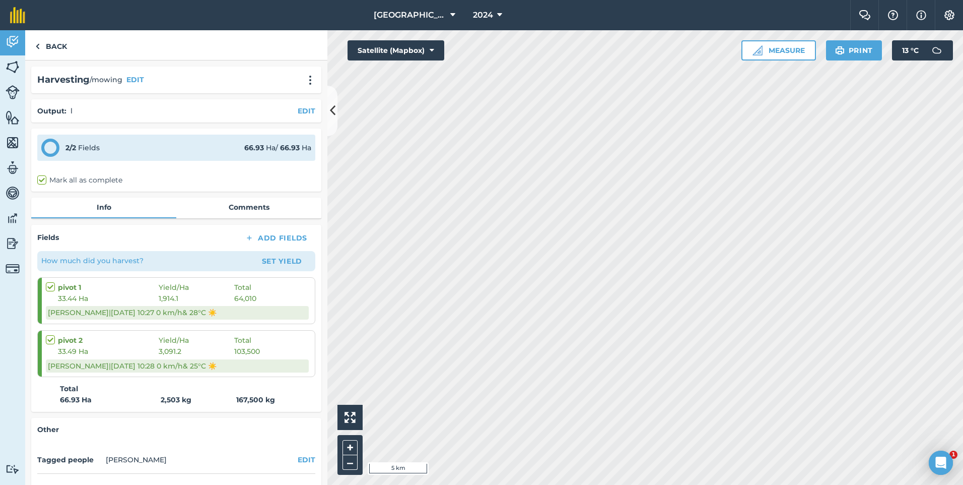
click at [252, 351] on span "103,500" at bounding box center [247, 351] width 26 height 11
click at [298, 110] on button "EDIT" at bounding box center [307, 110] width 18 height 11
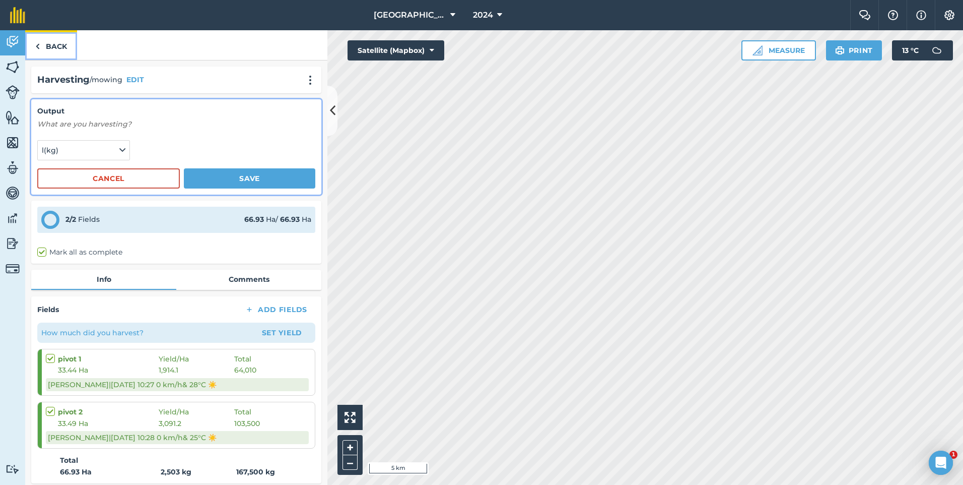
click at [61, 42] on link "Back" at bounding box center [51, 45] width 52 height 30
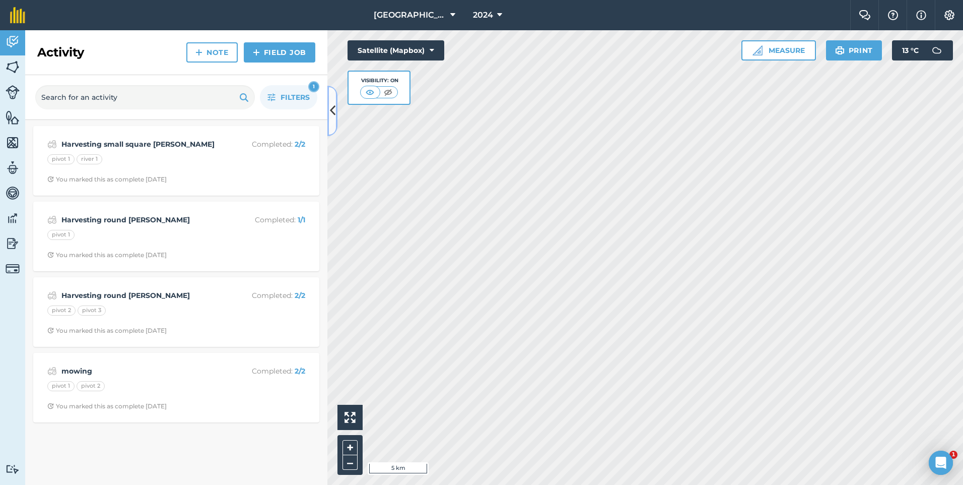
click at [335, 118] on icon at bounding box center [333, 111] width 6 height 18
